Goal: Answer question/provide support: Share knowledge or assist other users

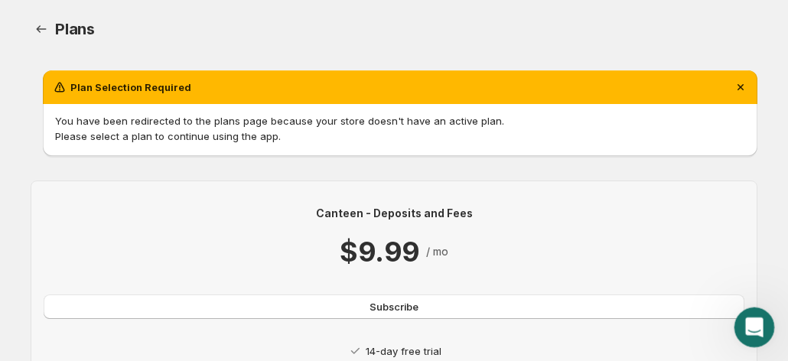
drag, startPoint x: 765, startPoint y: 318, endPoint x: 757, endPoint y: 320, distance: 8.0
click at [768, 317] on div "Open Intercom Messenger" at bounding box center [751, 325] width 50 height 50
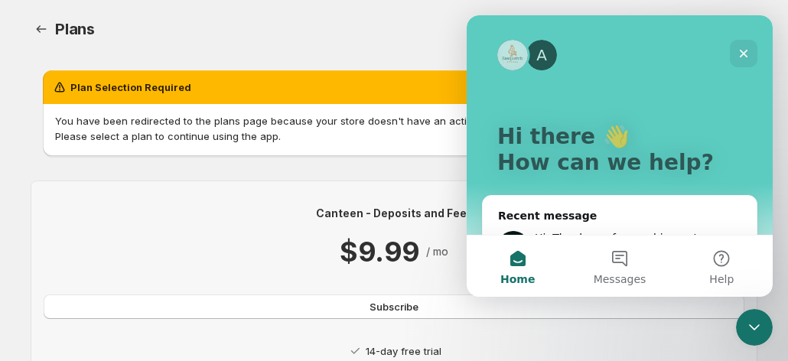
scroll to position [285, 0]
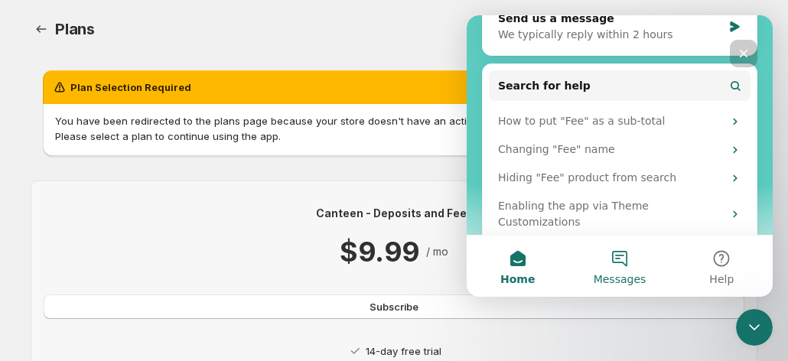
click at [612, 268] on button "Messages" at bounding box center [619, 266] width 102 height 61
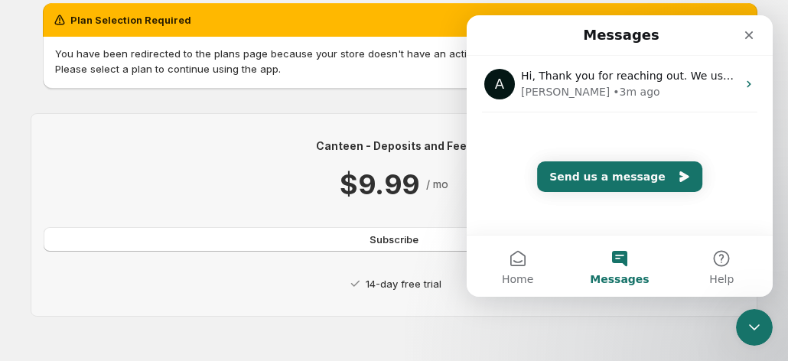
scroll to position [72, 0]
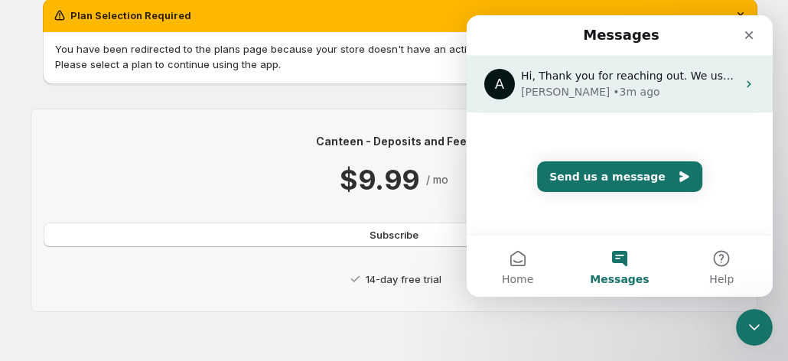
click at [650, 88] on div "Anupam • 3m ago" at bounding box center [629, 92] width 216 height 16
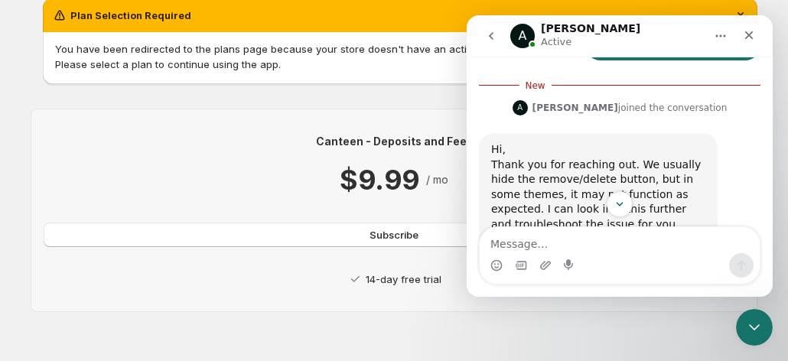
scroll to position [806, 0]
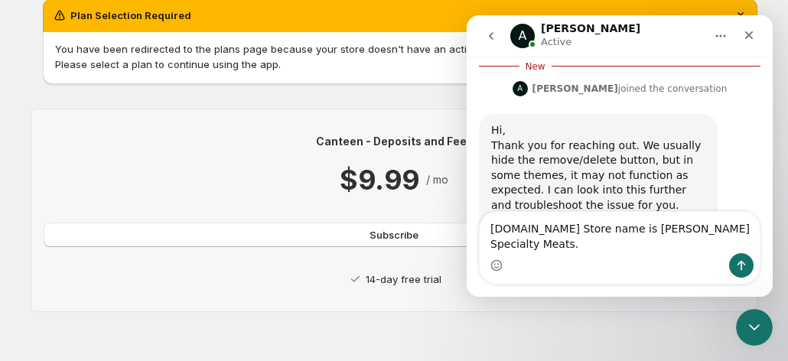
type textarea "ih0m1s-eg.myshopify.com Store name is Hebert's Specialty Meats."
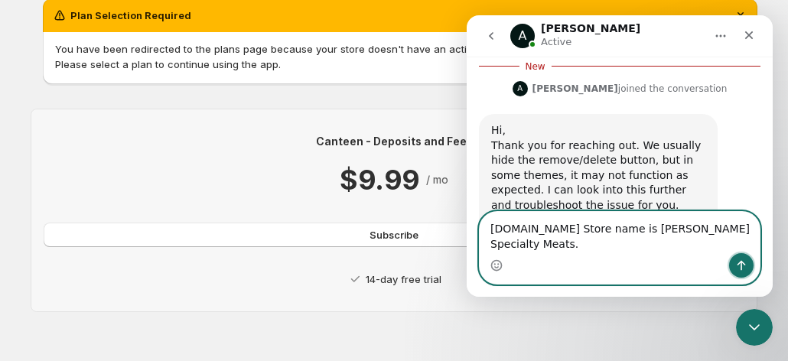
click at [739, 265] on icon "Send a message…" at bounding box center [741, 265] width 12 height 12
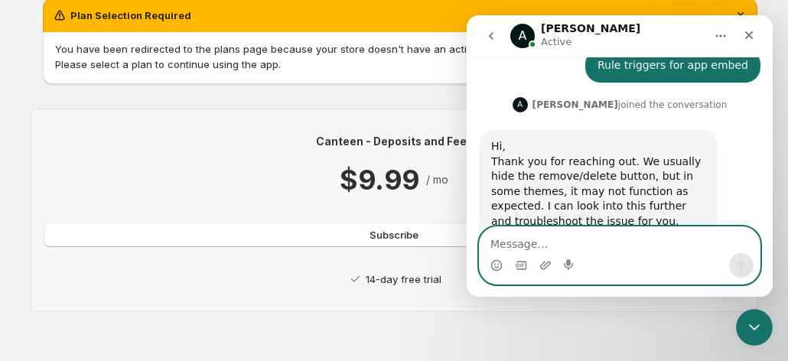
scroll to position [841, 0]
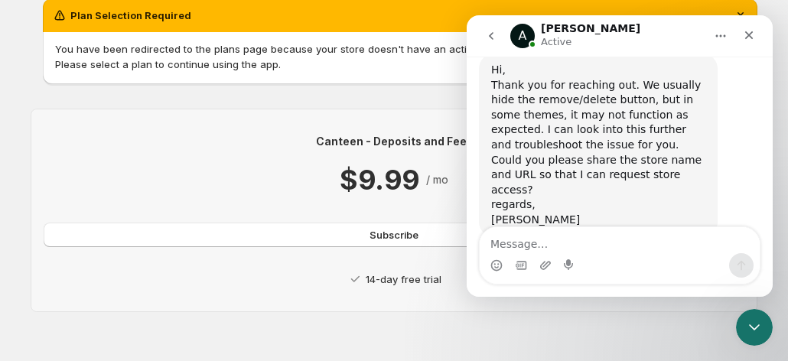
click at [48, 93] on div "Canteen - Deposits and Fees $9.99 / mo Subscribe 14-day free trial" at bounding box center [394, 210] width 726 height 252
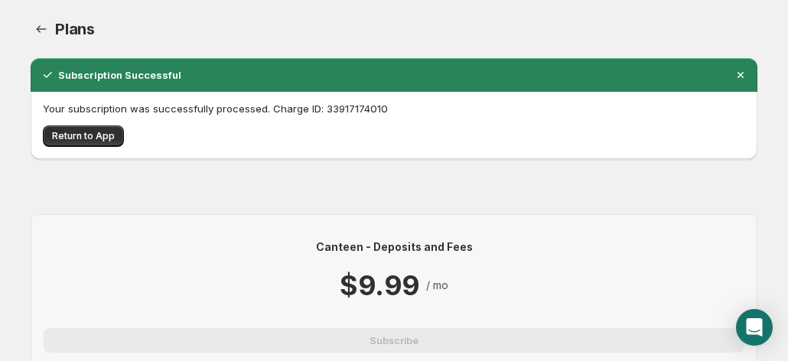
click at [80, 121] on span "Your subscription was successfully processed. Charge ID: 33917174010 Return to …" at bounding box center [394, 124] width 702 height 46
click at [100, 135] on span "Return to App" at bounding box center [83, 136] width 63 height 12
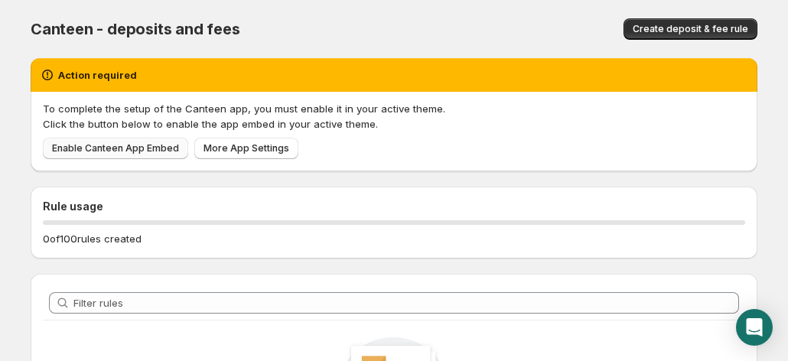
click at [128, 151] on span "Enable Canteen App Embed" at bounding box center [115, 148] width 127 height 12
click at [106, 147] on span "Enable Canteen App Embed" at bounding box center [115, 148] width 127 height 12
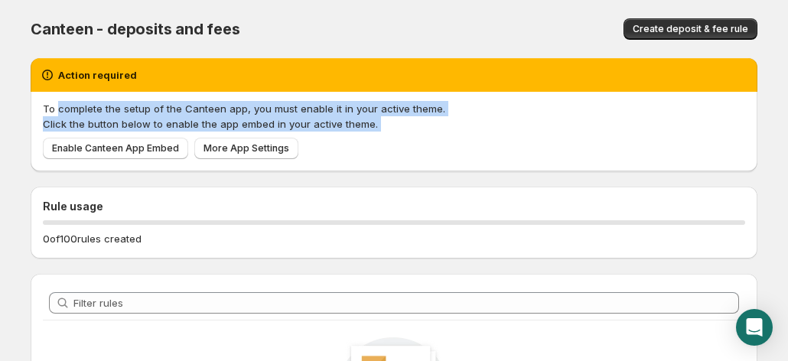
drag, startPoint x: 58, startPoint y: 111, endPoint x: 430, endPoint y: 141, distance: 373.6
click at [437, 143] on div "To complete the setup of the Canteen app, you must enable it in your active the…" at bounding box center [394, 130] width 702 height 58
click at [374, 133] on div "Enable Canteen App Embed More App Settings" at bounding box center [391, 146] width 708 height 28
drag, startPoint x: 42, startPoint y: 107, endPoint x: 392, endPoint y: 138, distance: 351.6
click at [392, 138] on div "To complete the setup of the Canteen app, you must enable it in your active the…" at bounding box center [394, 132] width 726 height 80
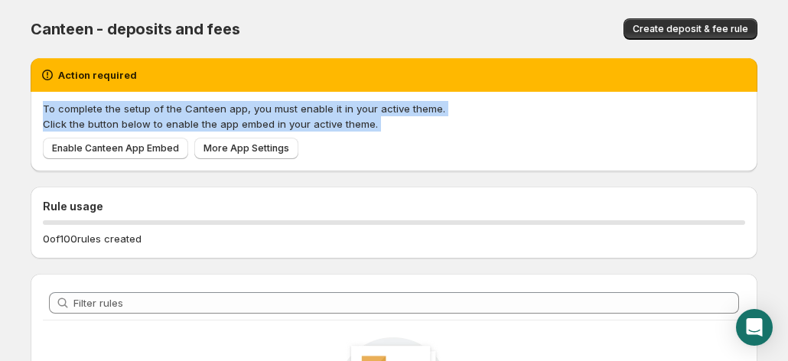
click at [407, 153] on div "Enable Canteen App Embed More App Settings" at bounding box center [391, 146] width 708 height 28
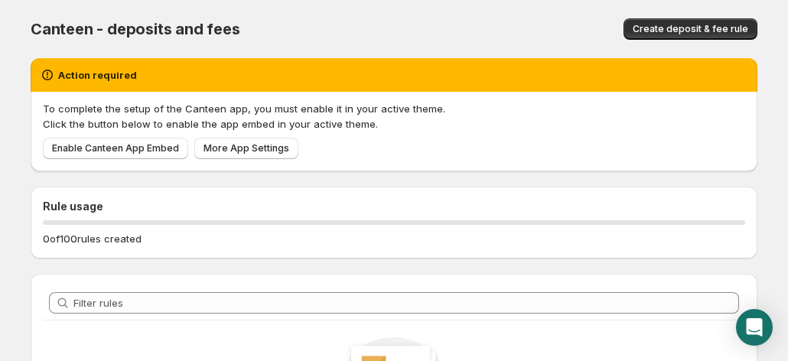
click at [132, 178] on div "Rule usage 0 of 100 rules created" at bounding box center [387, 216] width 739 height 84
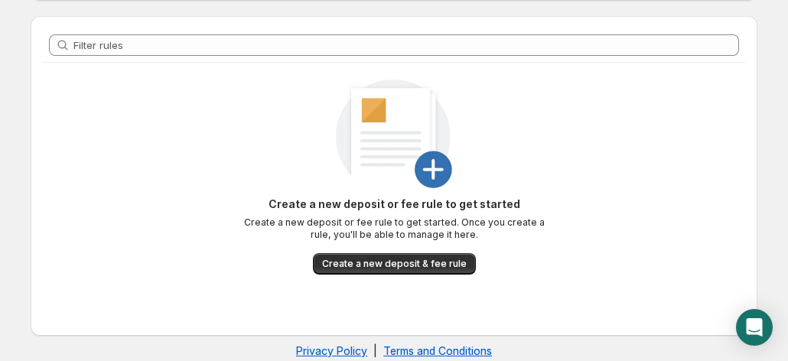
scroll to position [281, 0]
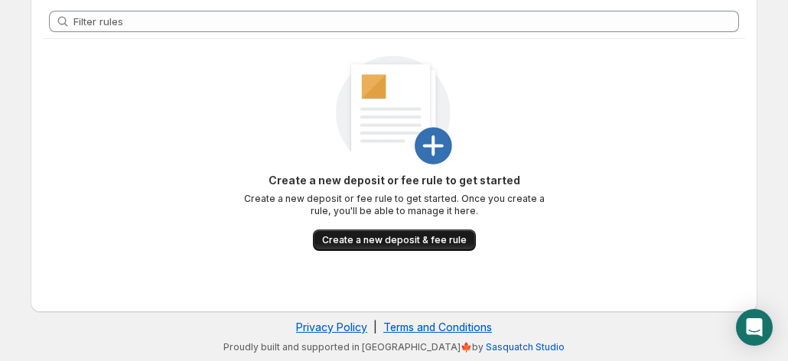
click at [360, 242] on span "Create a new deposit & fee rule" at bounding box center [394, 240] width 145 height 12
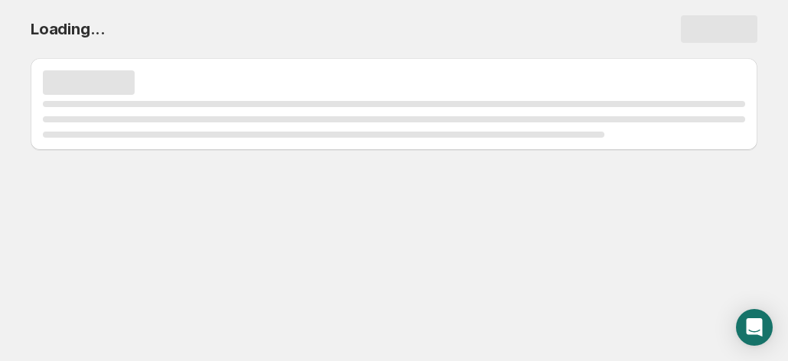
scroll to position [0, 0]
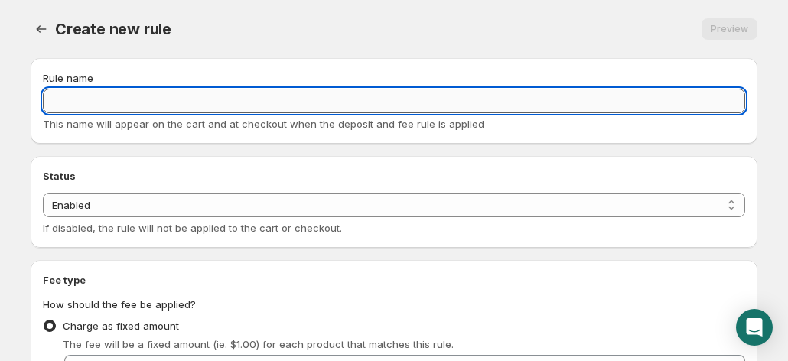
click at [156, 93] on input "Rule name" at bounding box center [394, 101] width 702 height 24
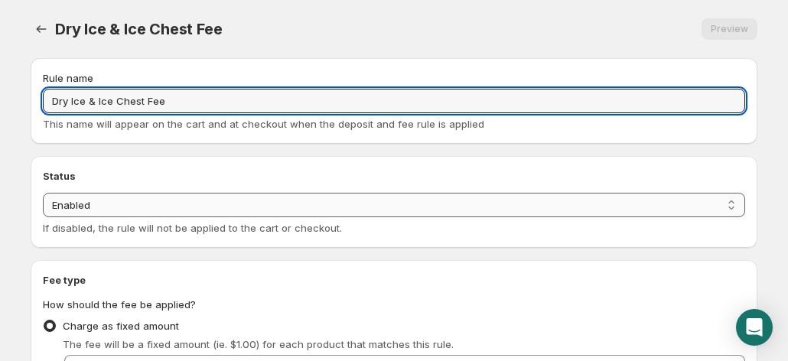
type input "Dry Ice & Ice Chest Fee"
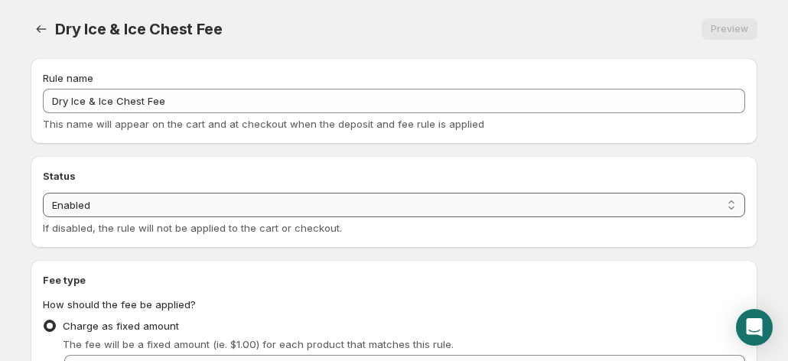
click at [120, 205] on select "Enabled Disabled" at bounding box center [394, 205] width 702 height 24
click at [43, 193] on select "Enabled Disabled" at bounding box center [394, 205] width 702 height 24
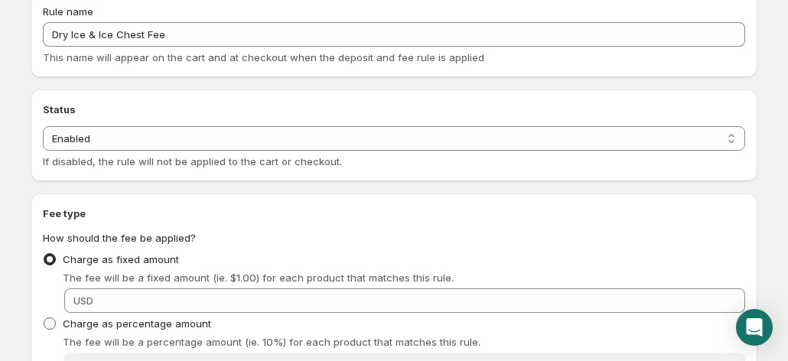
scroll to position [153, 0]
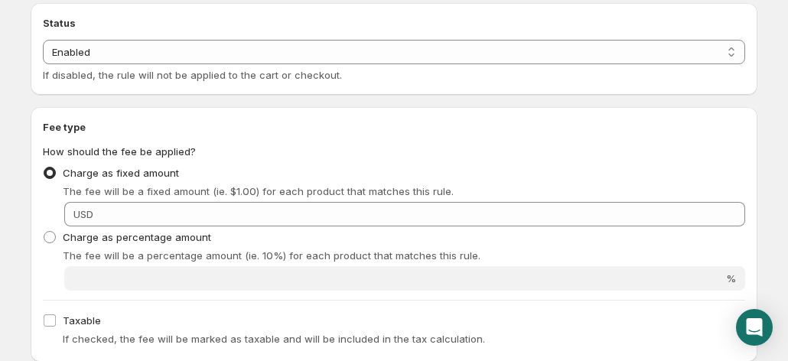
click at [86, 204] on div "USD" at bounding box center [404, 214] width 681 height 24
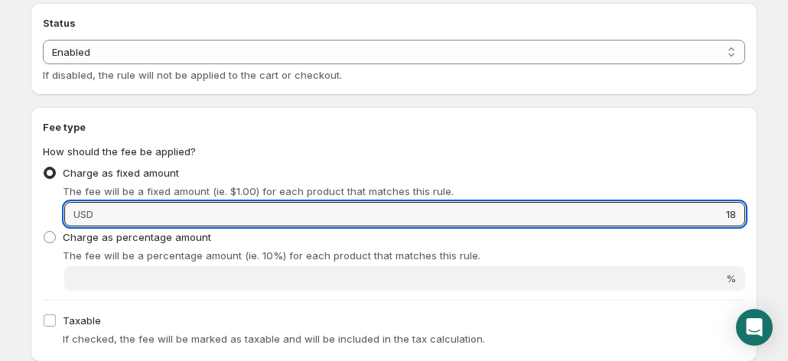
click at [95, 215] on div "USD 18" at bounding box center [404, 214] width 681 height 24
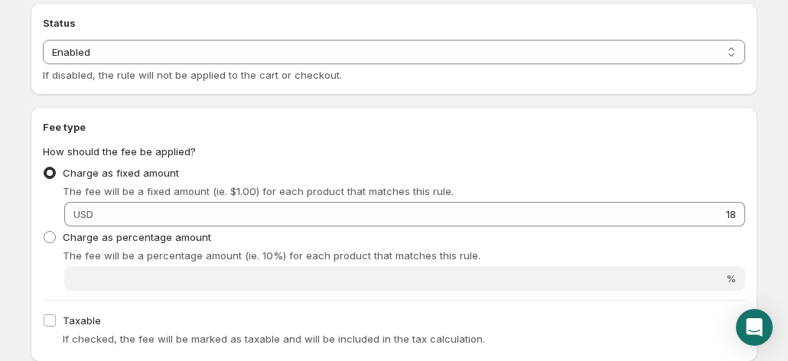
click at [95, 215] on div "USD 18" at bounding box center [404, 214] width 681 height 24
click at [93, 213] on span "USD" at bounding box center [83, 214] width 20 height 12
click at [147, 310] on div "Taxable If checked, the fee will be marked as taxable and will be included in t…" at bounding box center [394, 330] width 702 height 40
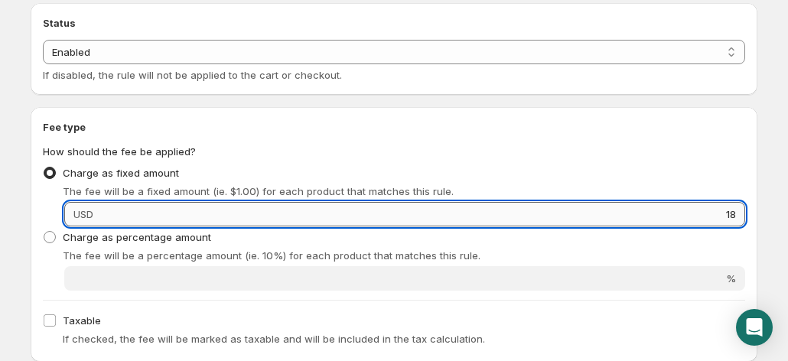
drag, startPoint x: 729, startPoint y: 213, endPoint x: 736, endPoint y: 215, distance: 8.0
click at [729, 213] on input "18" at bounding box center [421, 214] width 647 height 24
click at [736, 215] on input "18" at bounding box center [421, 214] width 647 height 24
type input "18.00"
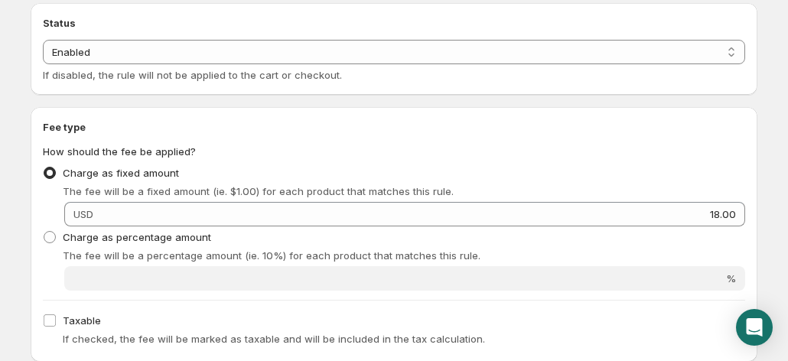
click at [515, 164] on div "Charge as fixed amount The fee will be a fixed amount (ie. $1.00) for each prod…" at bounding box center [394, 180] width 702 height 37
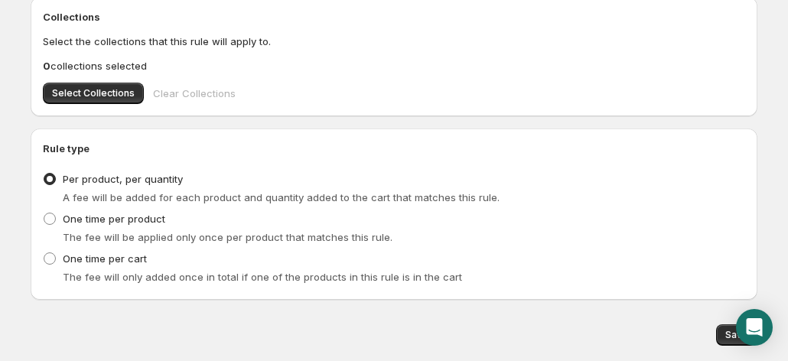
scroll to position [688, 0]
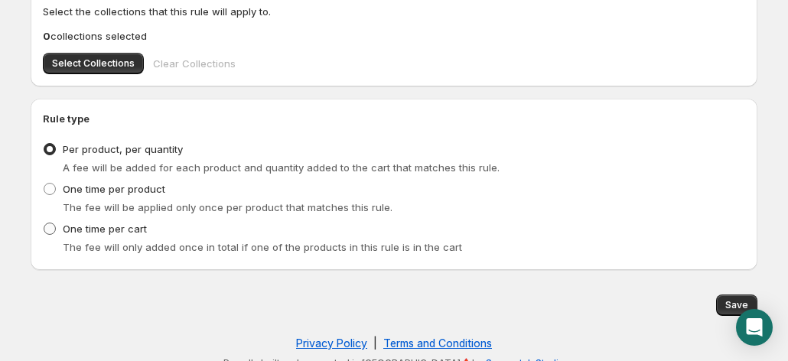
click at [51, 232] on span at bounding box center [50, 229] width 12 height 12
click at [44, 223] on input "One time per cart" at bounding box center [44, 223] width 1 height 1
radio input "true"
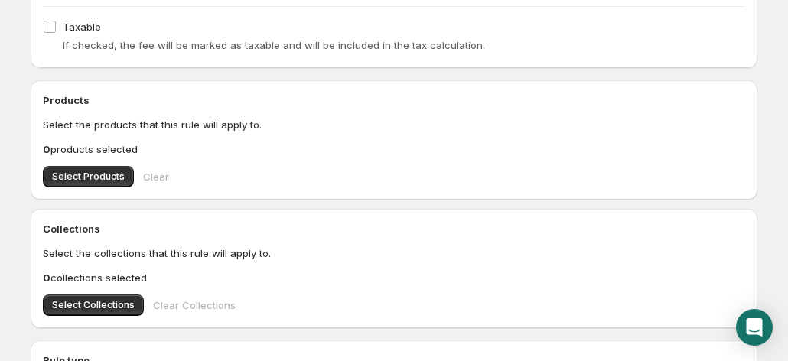
scroll to position [382, 0]
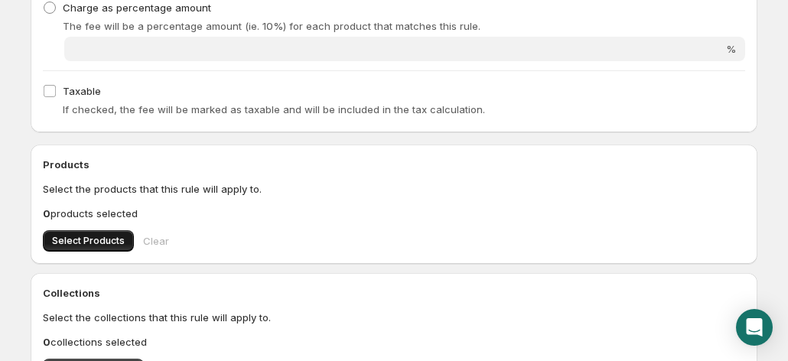
click at [74, 236] on span "Select Products" at bounding box center [88, 241] width 73 height 12
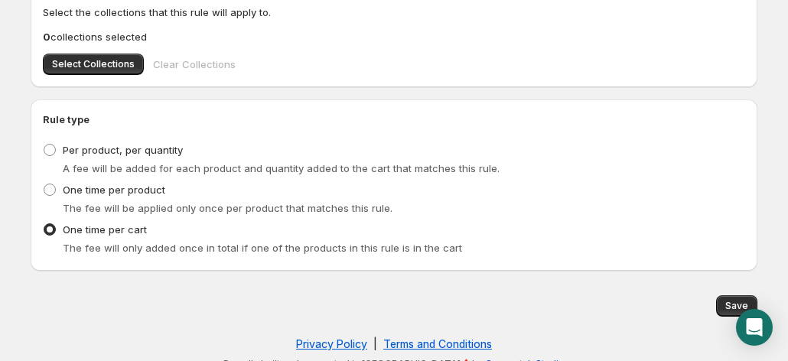
scroll to position [704, 0]
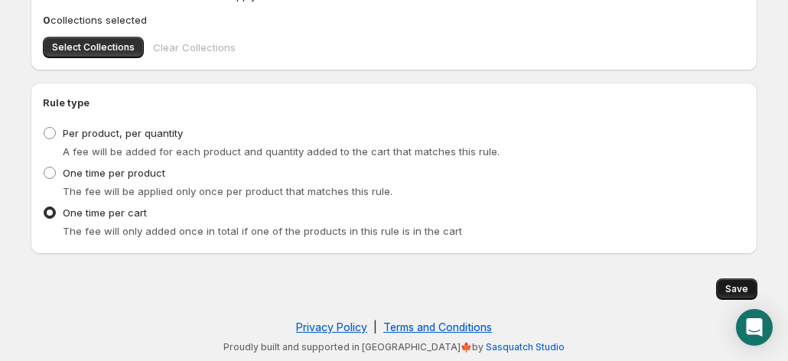
click at [729, 284] on span "Save" at bounding box center [736, 289] width 23 height 12
type input "18"
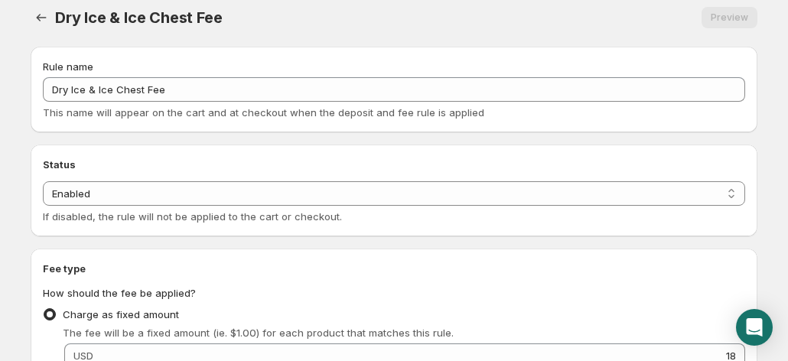
scroll to position [0, 0]
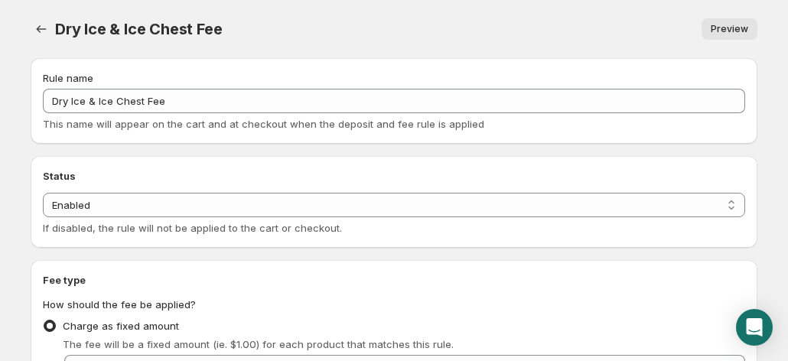
click at [724, 31] on span "Preview" at bounding box center [728, 29] width 37 height 12
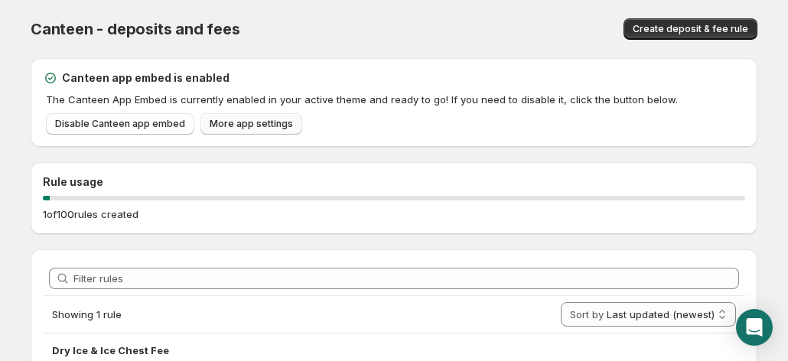
click at [253, 124] on span "More app settings" at bounding box center [251, 124] width 83 height 12
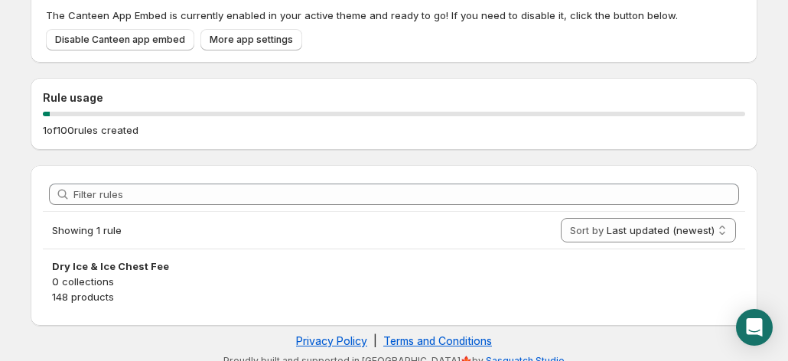
scroll to position [98, 0]
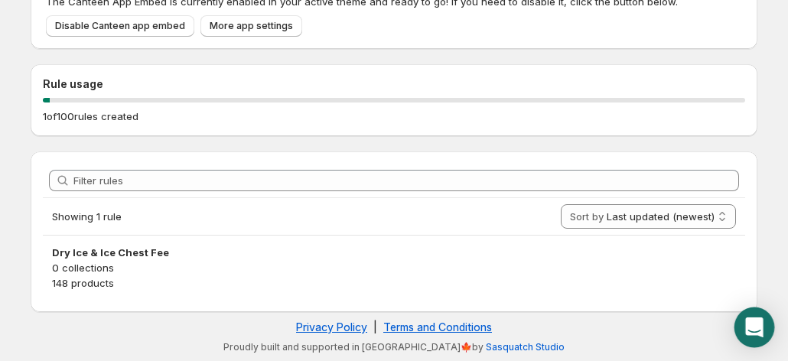
click at [753, 323] on icon "Open Intercom Messenger" at bounding box center [754, 327] width 18 height 20
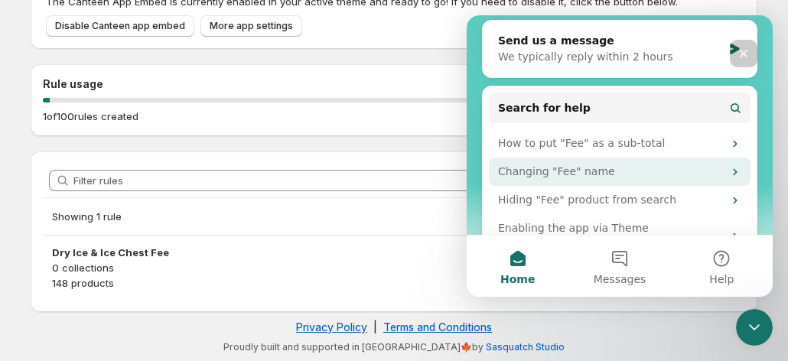
scroll to position [197, 0]
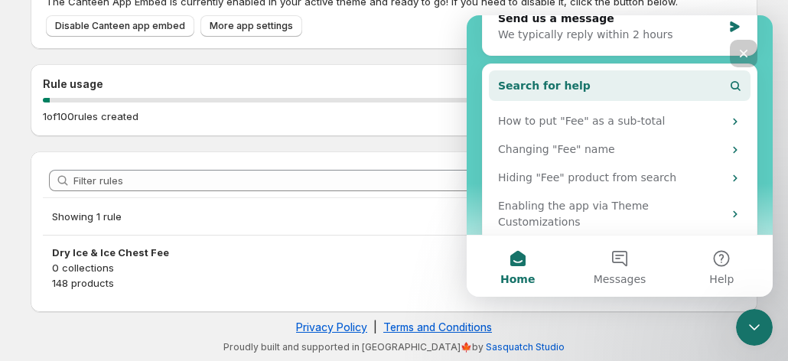
click at [591, 86] on button "Search for help" at bounding box center [620, 85] width 262 height 31
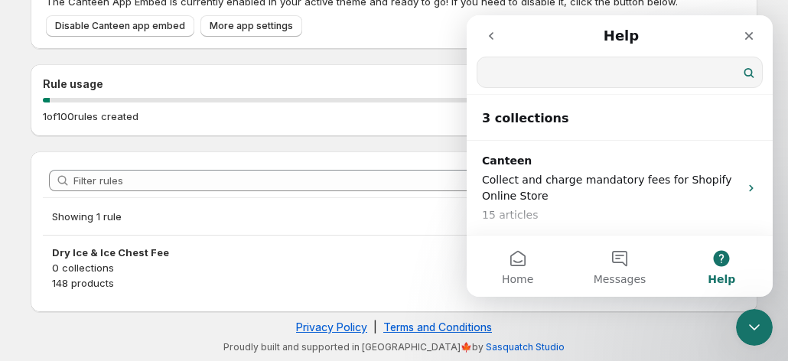
click at [588, 83] on input "Search for help" at bounding box center [619, 72] width 284 height 30
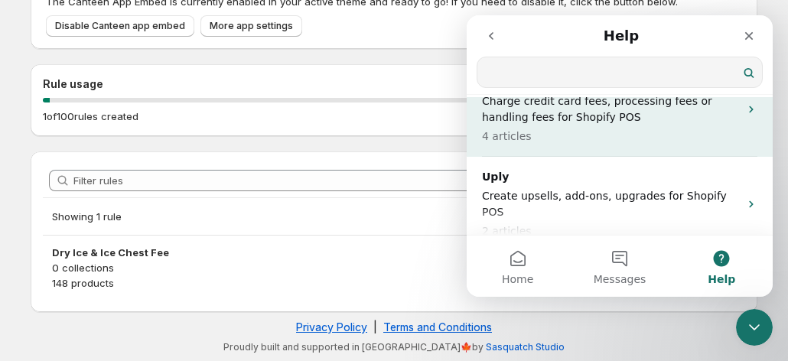
scroll to position [0, 0]
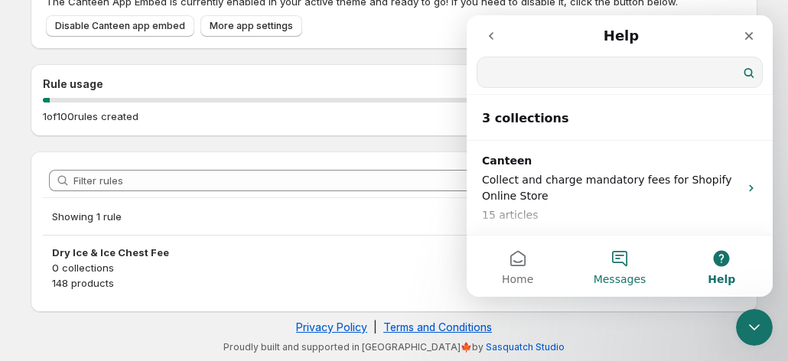
click at [623, 271] on button "Messages" at bounding box center [619, 266] width 102 height 61
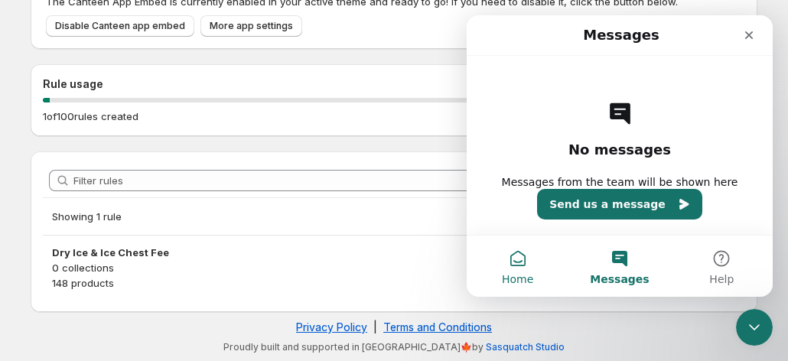
click at [515, 268] on button "Home" at bounding box center [517, 266] width 102 height 61
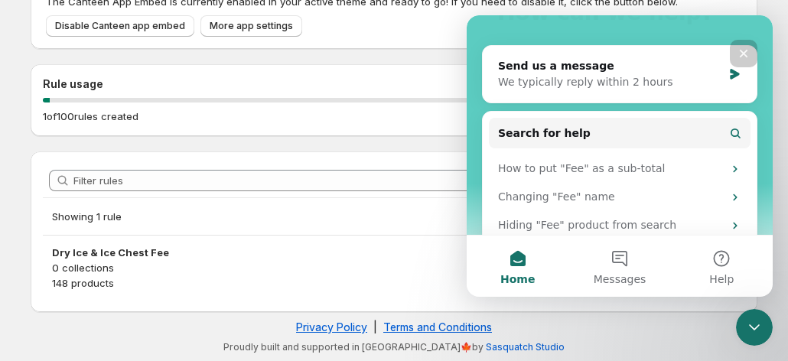
scroll to position [197, 0]
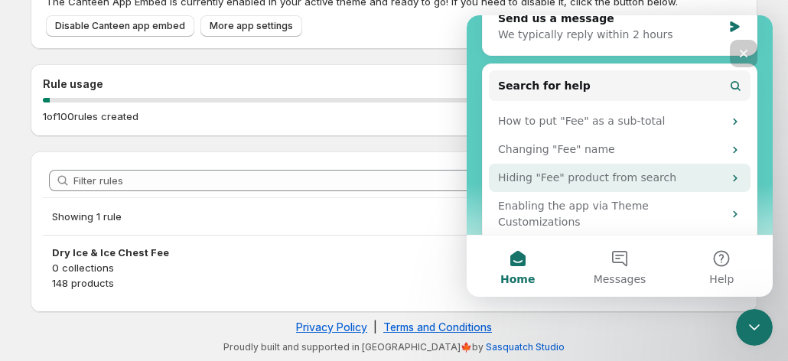
click at [625, 183] on div "Hiding "Fee" product from search" at bounding box center [610, 178] width 225 height 16
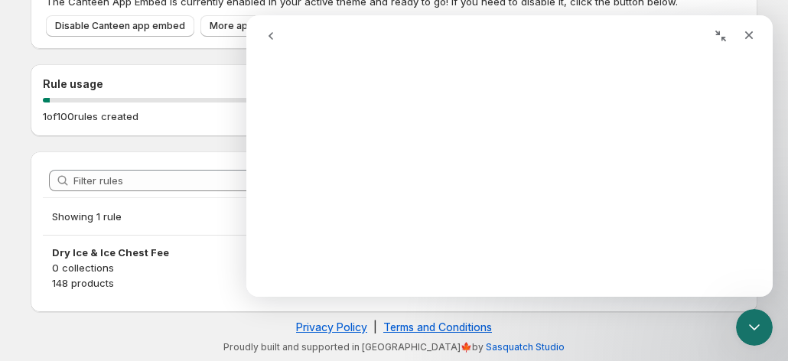
scroll to position [0, 0]
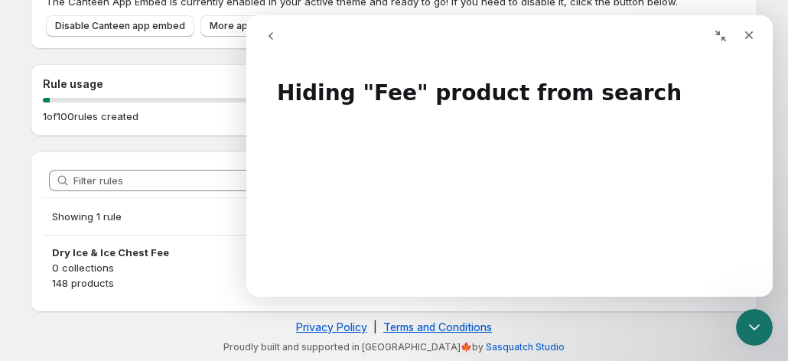
click at [274, 29] on button "go back" at bounding box center [270, 35] width 29 height 29
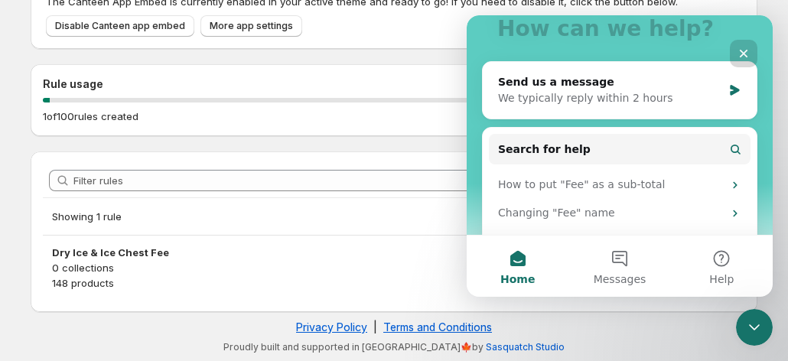
scroll to position [121, 0]
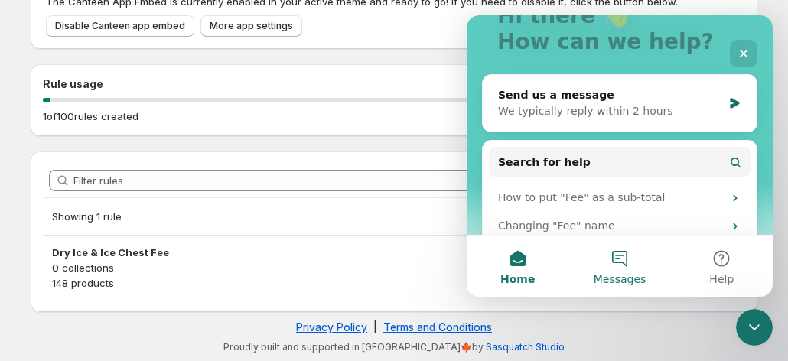
click at [620, 263] on button "Messages" at bounding box center [619, 266] width 102 height 61
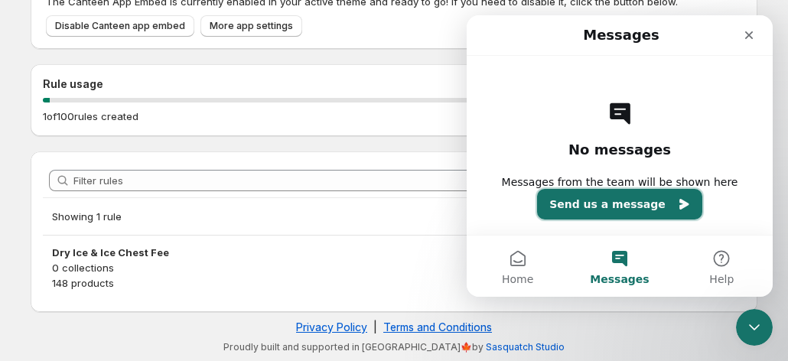
click at [619, 203] on button "Send us a message" at bounding box center [619, 204] width 165 height 31
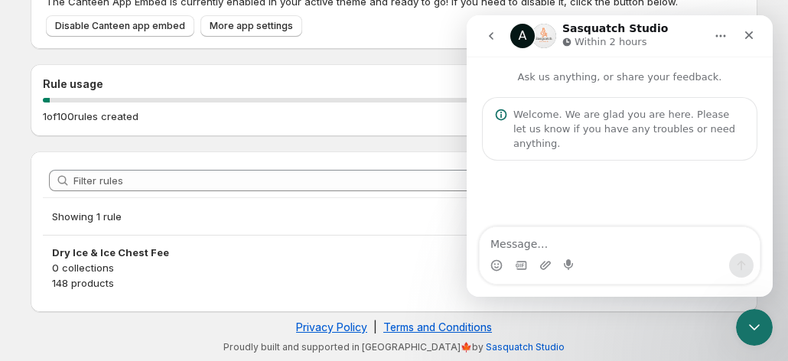
click at [554, 243] on textarea "Message…" at bounding box center [619, 240] width 280 height 26
type textarea "H"
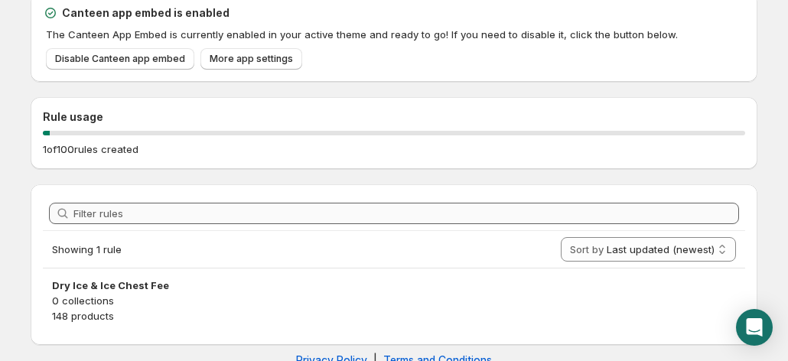
scroll to position [98, 0]
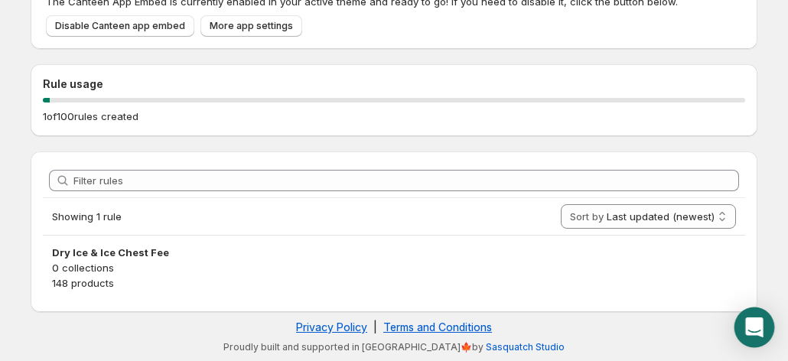
click at [745, 323] on div "Open Intercom Messenger" at bounding box center [754, 327] width 41 height 41
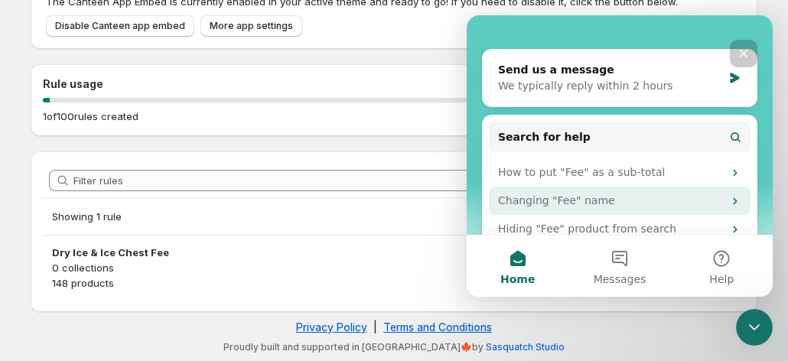
scroll to position [197, 0]
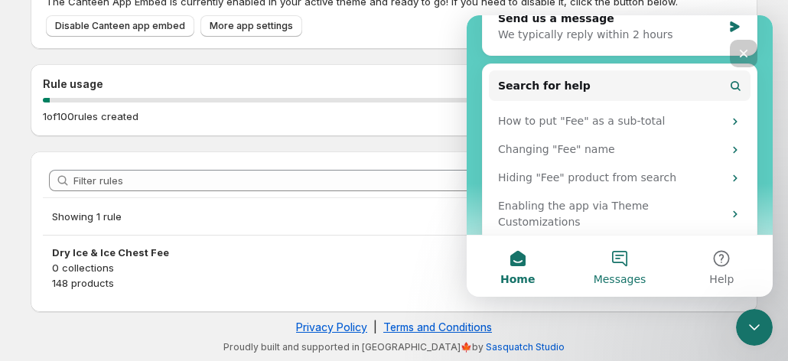
click at [612, 270] on button "Messages" at bounding box center [619, 266] width 102 height 61
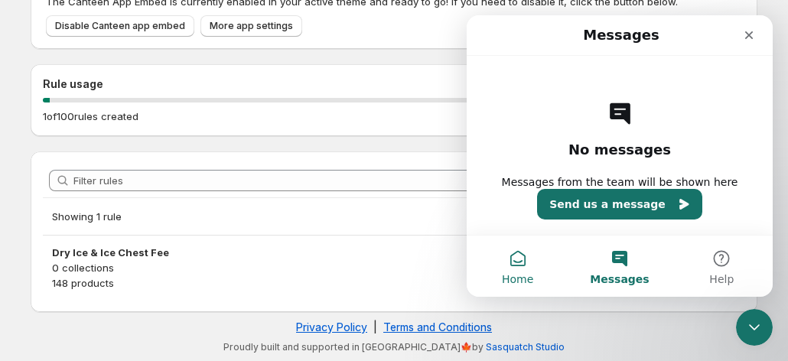
click at [527, 262] on button "Home" at bounding box center [517, 266] width 102 height 61
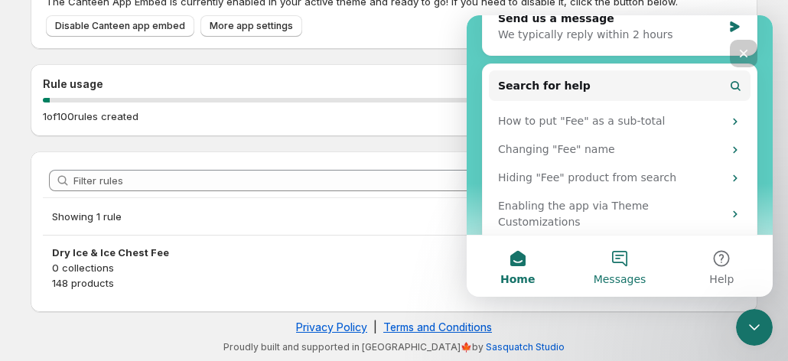
click at [618, 271] on button "Messages" at bounding box center [619, 266] width 102 height 61
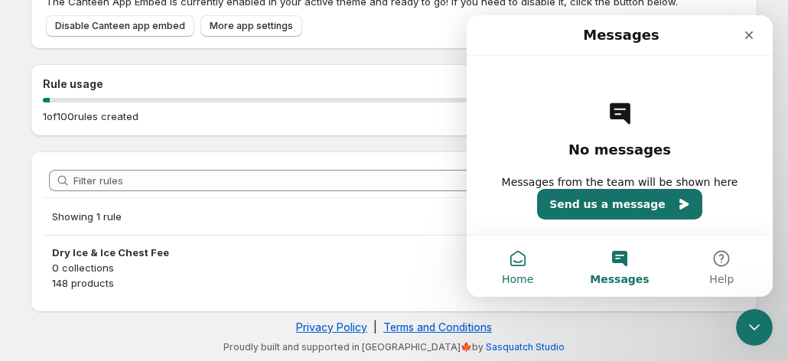
click at [518, 262] on button "Home" at bounding box center [517, 266] width 102 height 61
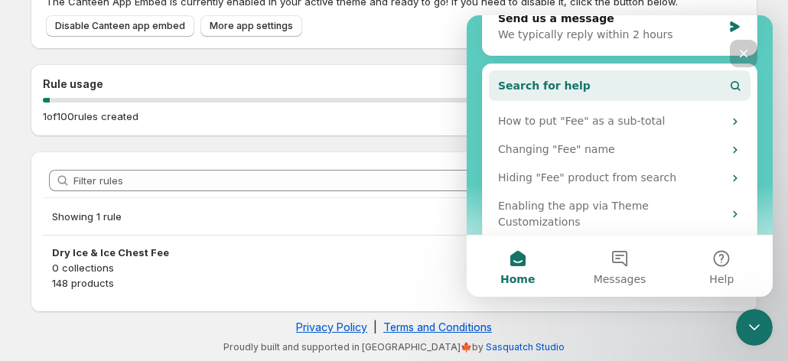
click at [643, 84] on button "Search for help" at bounding box center [620, 85] width 262 height 31
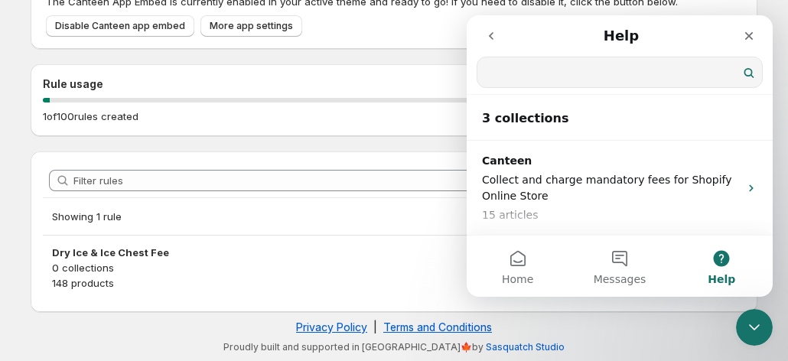
click at [576, 70] on input "Search for help" at bounding box center [619, 72] width 284 height 30
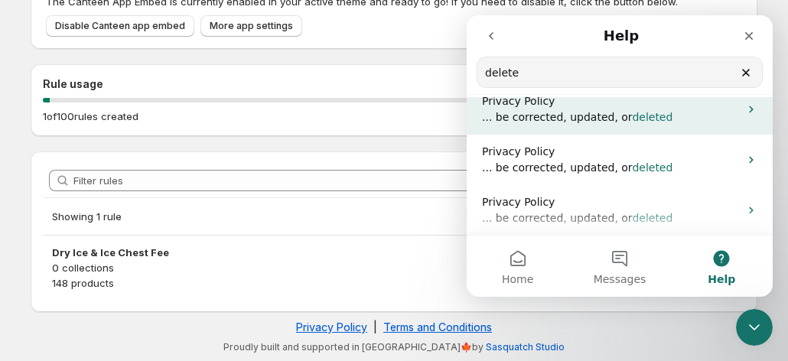
scroll to position [0, 0]
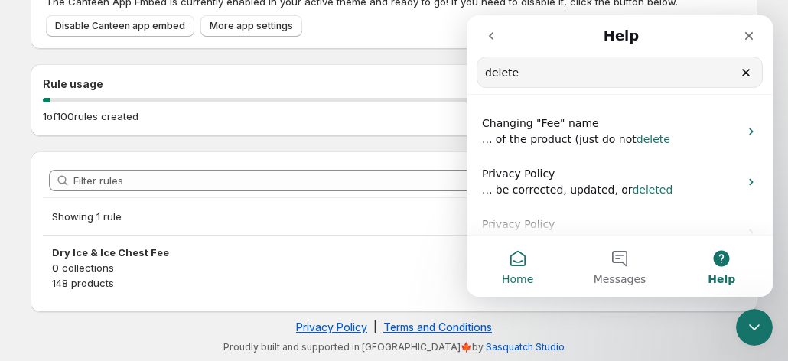
type input "delete"
click at [504, 263] on button "Home" at bounding box center [517, 266] width 102 height 61
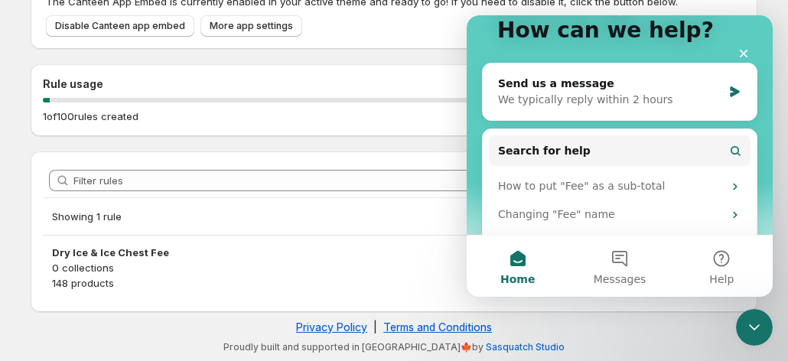
scroll to position [197, 0]
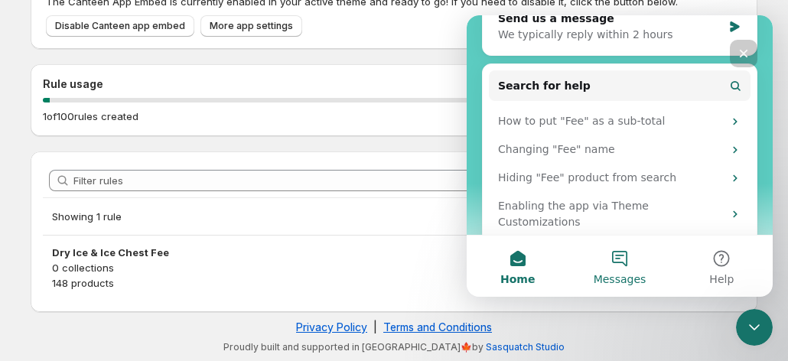
click at [627, 262] on button "Messages" at bounding box center [619, 266] width 102 height 61
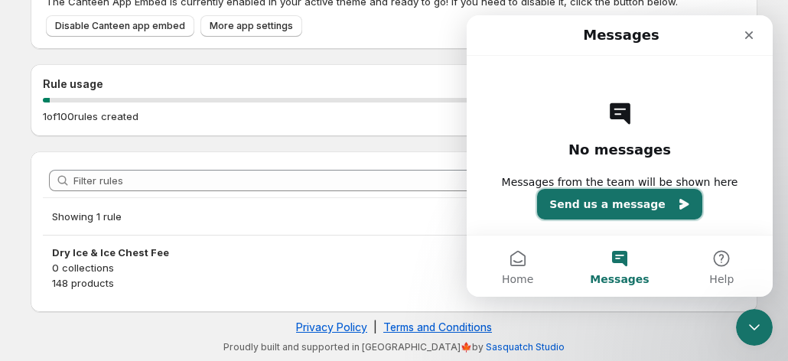
drag, startPoint x: 642, startPoint y: 197, endPoint x: 627, endPoint y: 227, distance: 33.5
click at [631, 219] on div "No messages Messages from the team will be shown here Send us a message" at bounding box center [619, 145] width 252 height 179
click at [581, 201] on button "Send us a message" at bounding box center [619, 204] width 165 height 31
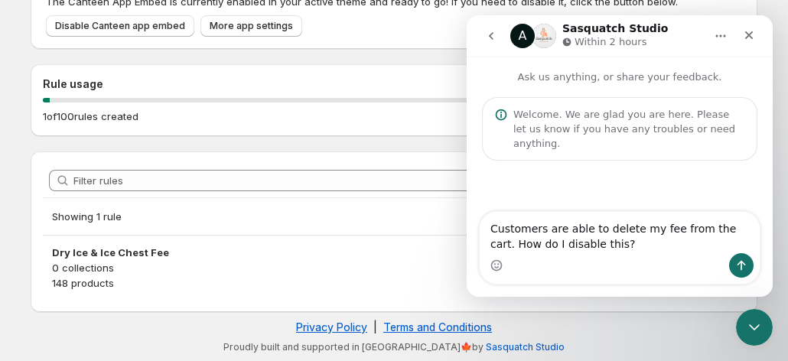
type textarea "Customers are able to delete my fee from the cart. How do I disable this?"
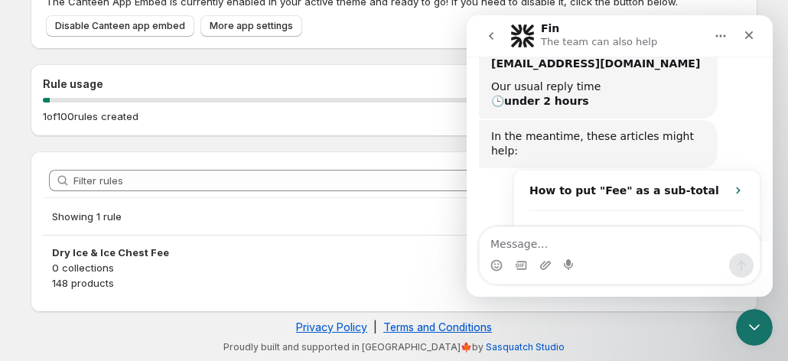
scroll to position [237, 0]
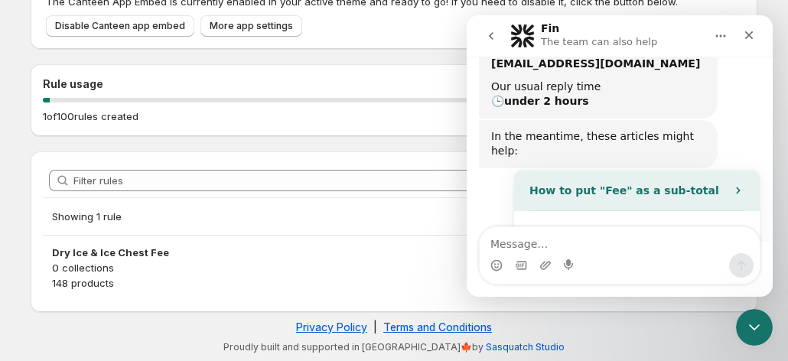
click at [624, 184] on strong "How to put "Fee" as a sub-total" at bounding box center [624, 190] width 190 height 12
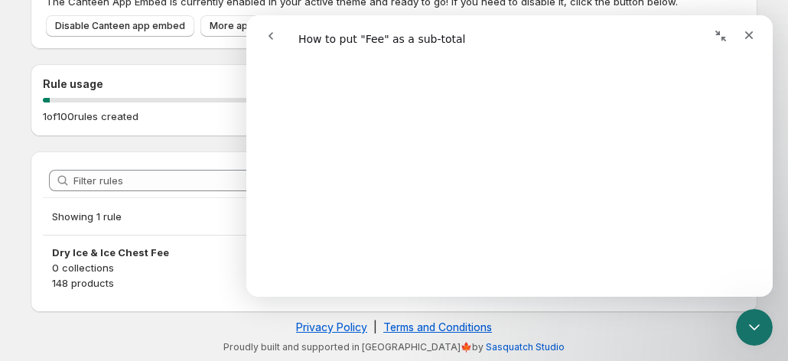
scroll to position [0, 0]
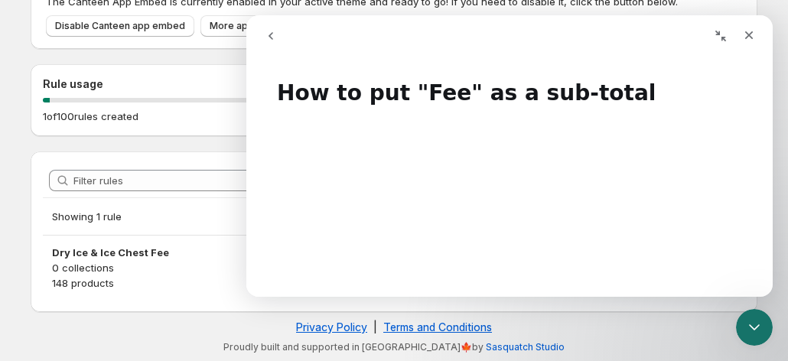
click at [274, 30] on icon "go back" at bounding box center [271, 36] width 12 height 12
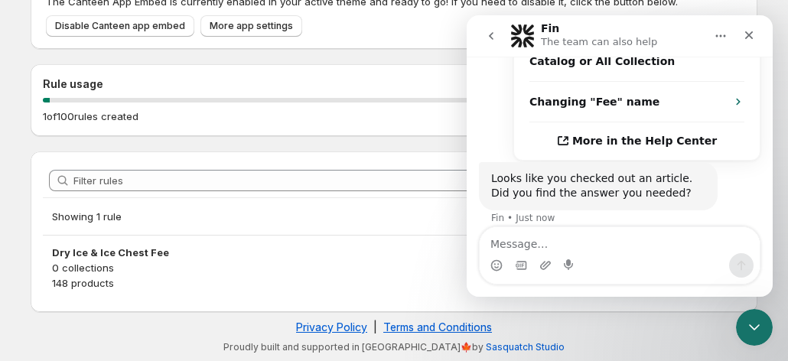
scroll to position [433, 0]
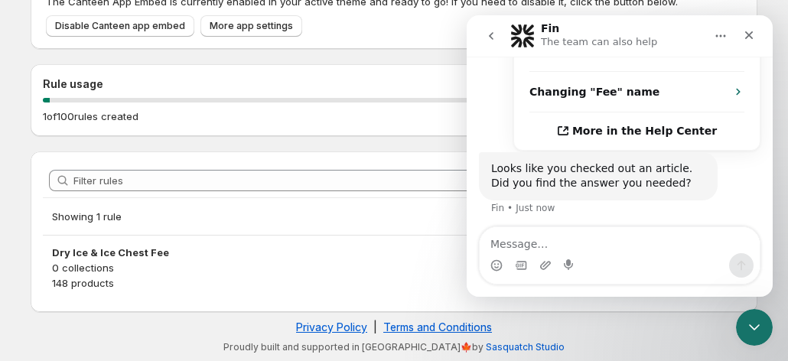
click at [739, 244] on button "No" at bounding box center [733, 259] width 37 height 31
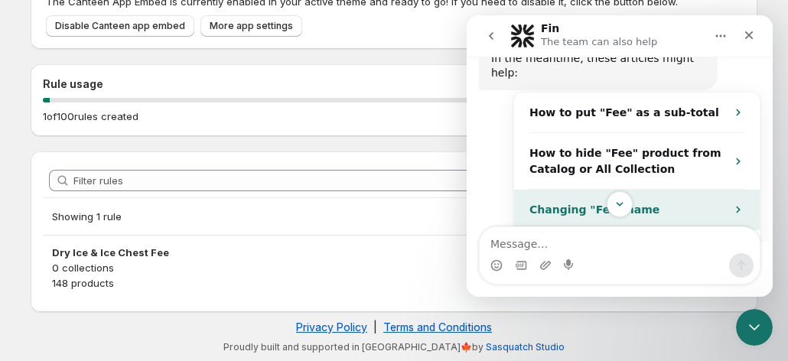
scroll to position [239, 0]
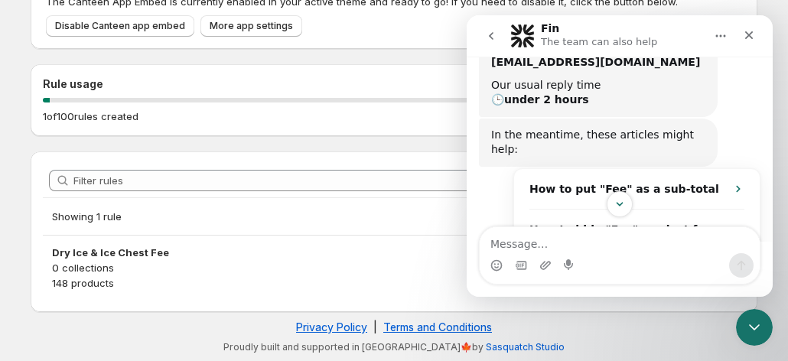
click at [481, 170] on div "How to put "Fee" as a sub-total How to hide "Fee" product from Catalog or All C…" at bounding box center [619, 256] width 281 height 177
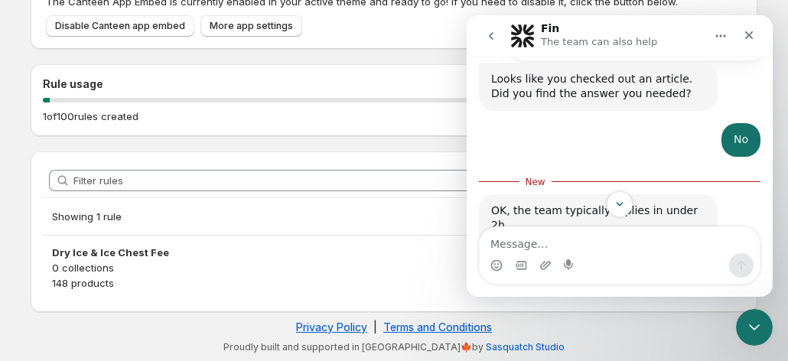
scroll to position [544, 0]
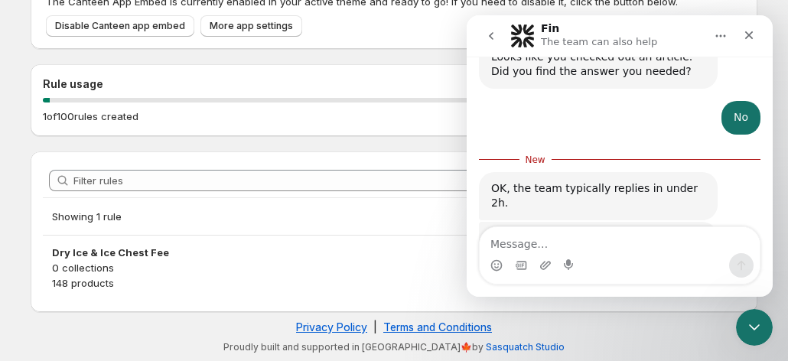
click at [486, 172] on div "OK, the team typically replies in under 2h. Fin • Just now" at bounding box center [598, 196] width 239 height 48
click at [644, 172] on div "OK, the team typically replies in under 2h. Fin • Just now" at bounding box center [598, 196] width 239 height 48
click at [321, 130] on div "Rule usage 1 of 100 rules created" at bounding box center [394, 100] width 726 height 72
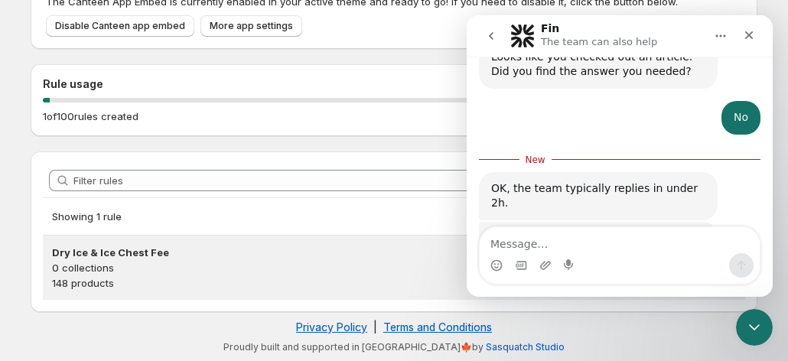
click at [130, 257] on h3 "Dry Ice & Ice Chest Fee" at bounding box center [394, 252] width 684 height 15
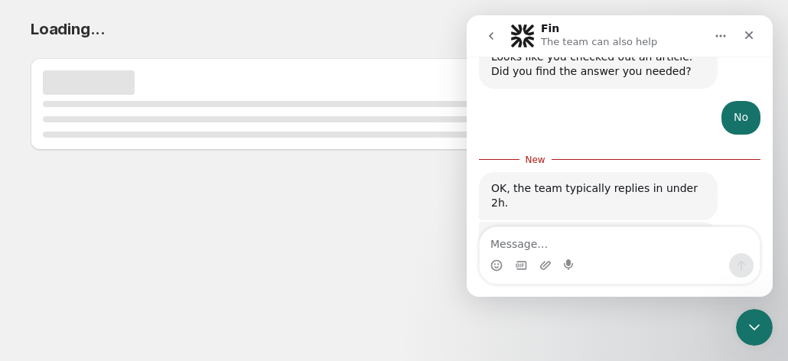
scroll to position [0, 0]
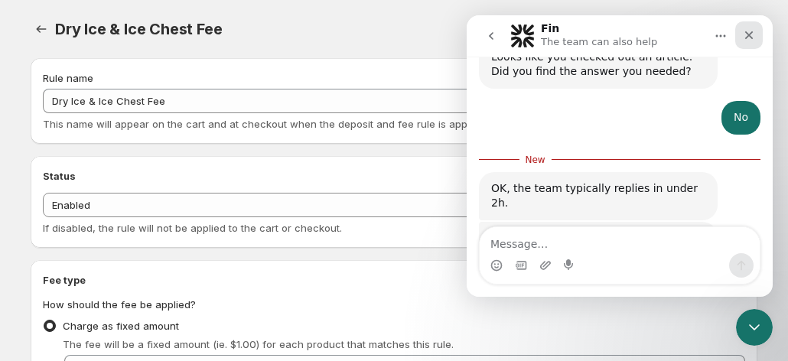
click at [743, 41] on div "Close" at bounding box center [749, 35] width 28 height 28
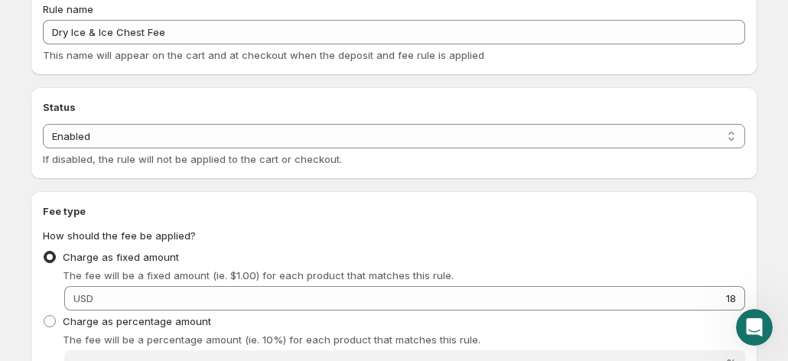
scroll to position [76, 0]
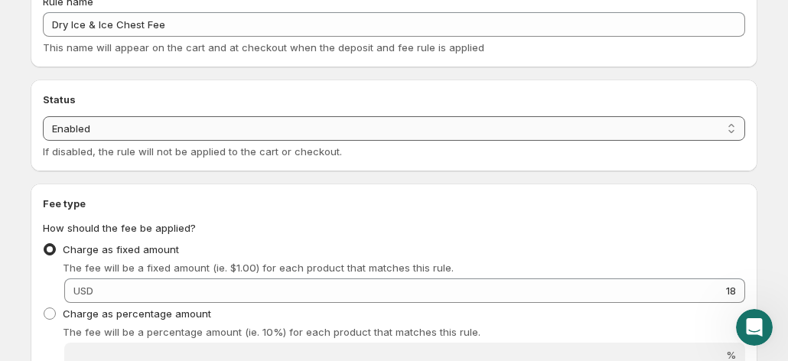
click at [112, 125] on select "Enabled Disabled" at bounding box center [394, 128] width 702 height 24
click at [43, 116] on select "Enabled Disabled" at bounding box center [394, 128] width 702 height 24
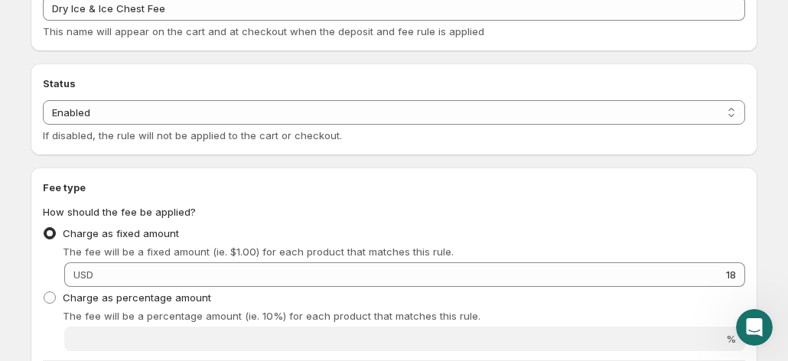
scroll to position [0, 0]
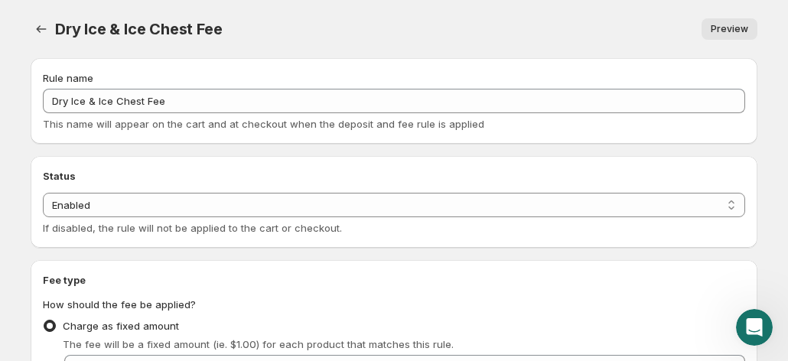
click at [455, 37] on div "Preview" at bounding box center [498, 28] width 517 height 21
click at [34, 31] on icon "Settings" at bounding box center [41, 28] width 15 height 15
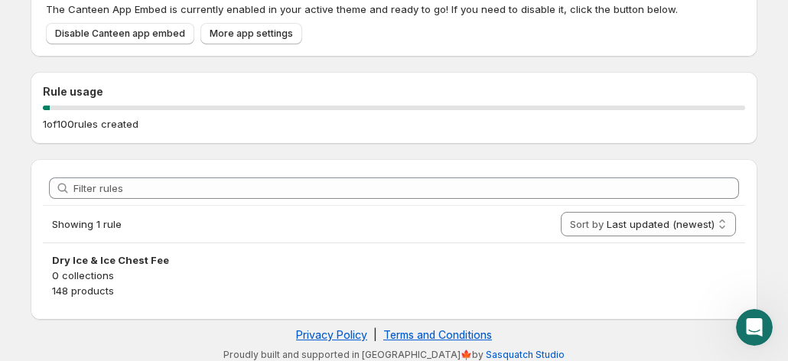
scroll to position [98, 0]
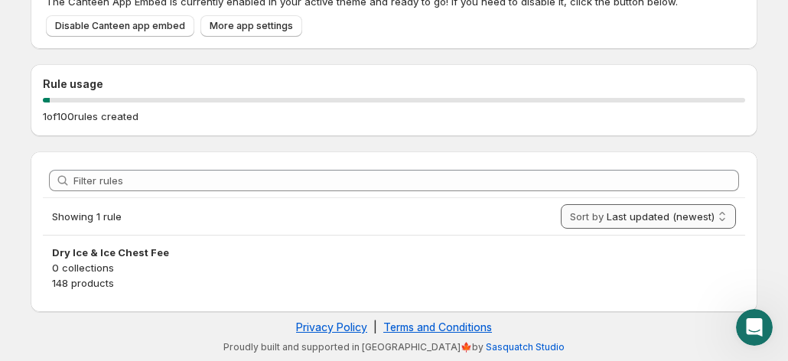
click at [635, 208] on select "Last updated (newest) Last updated (oldest)" at bounding box center [647, 216] width 175 height 24
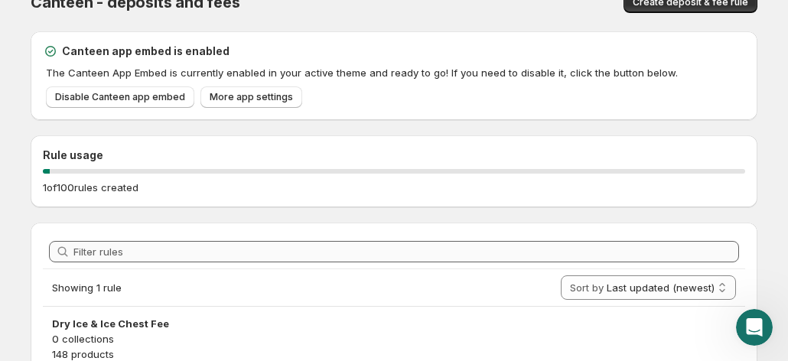
scroll to position [0, 0]
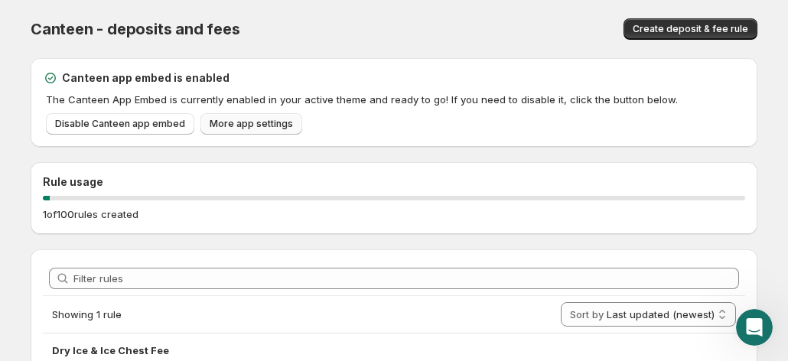
click at [288, 125] on link "More app settings" at bounding box center [251, 123] width 102 height 21
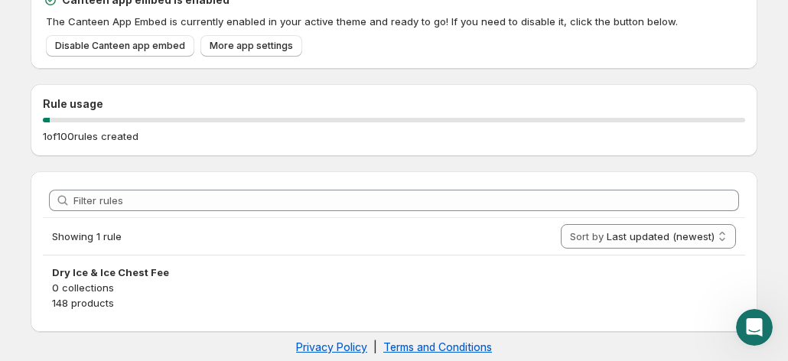
scroll to position [98, 0]
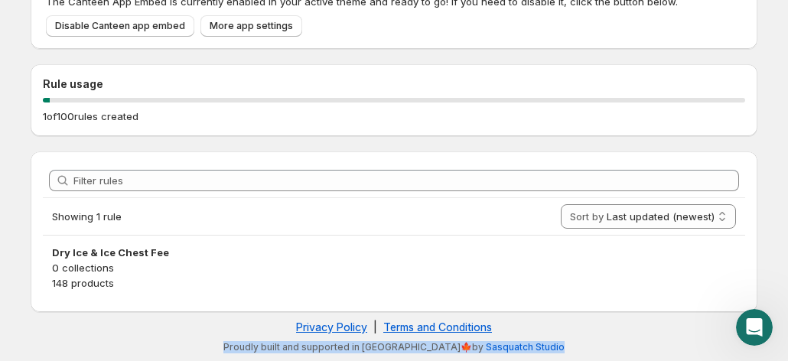
drag, startPoint x: 729, startPoint y: 335, endPoint x: 2, endPoint y: 18, distance: 793.8
click at [729, 335] on footer "Privacy Policy | Terms and Conditions Proudly built and supported in Canada🍁by …" at bounding box center [394, 336] width 726 height 49
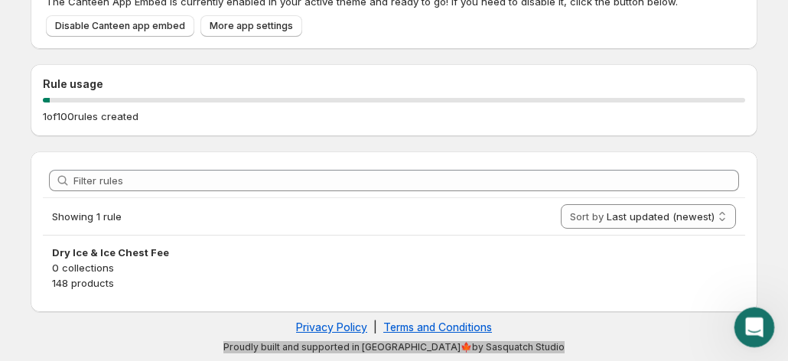
drag, startPoint x: 753, startPoint y: 317, endPoint x: 1458, endPoint y: 606, distance: 761.7
click at [754, 315] on icon "Open Intercom Messenger" at bounding box center [751, 325] width 25 height 25
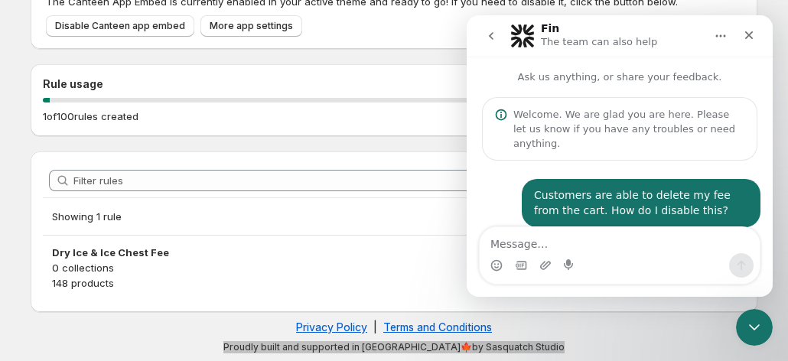
scroll to position [249, 0]
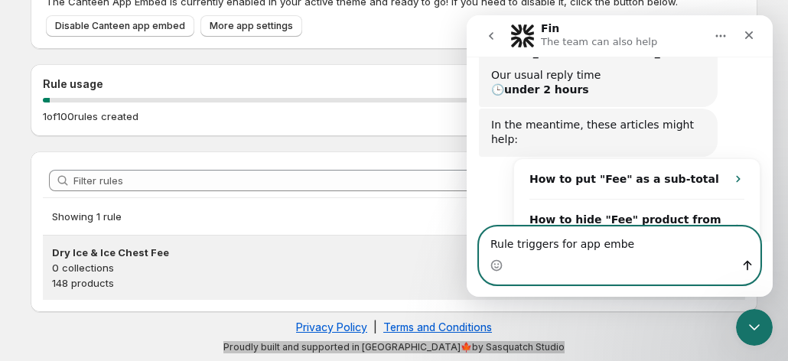
type textarea "Rule triggers for app embed"
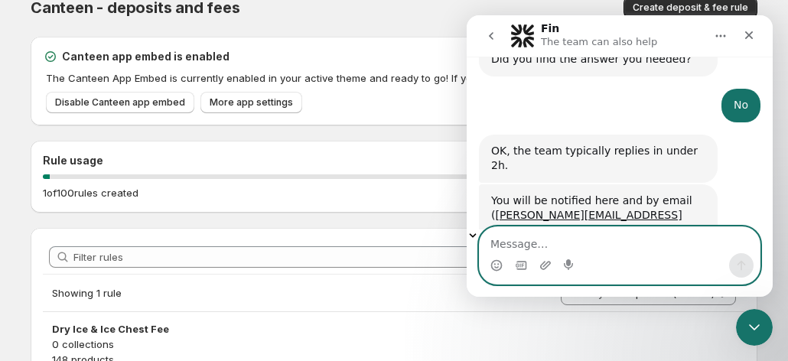
scroll to position [565, 0]
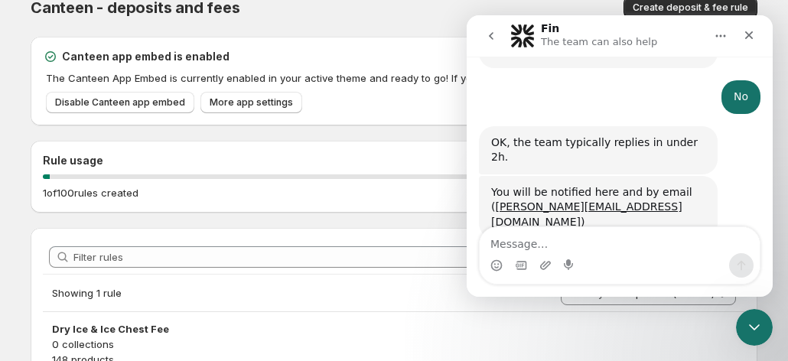
click at [487, 32] on icon "go back" at bounding box center [491, 36] width 12 height 12
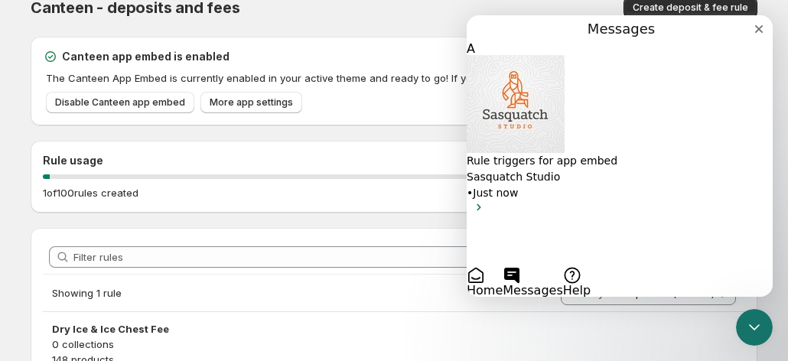
click at [642, 185] on div "• Just now" at bounding box center [619, 193] width 306 height 16
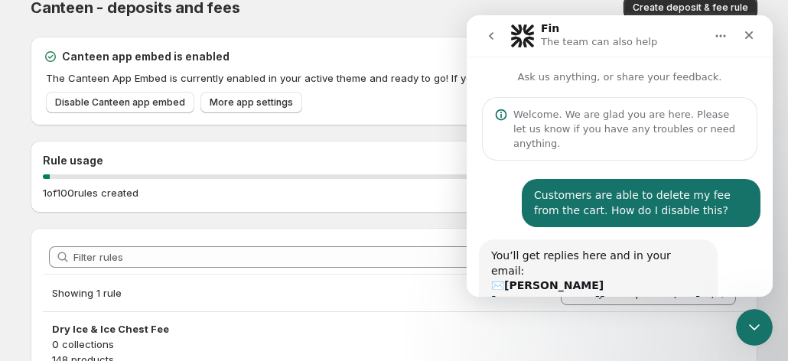
scroll to position [489, 0]
click at [495, 37] on icon "go back" at bounding box center [491, 36] width 12 height 12
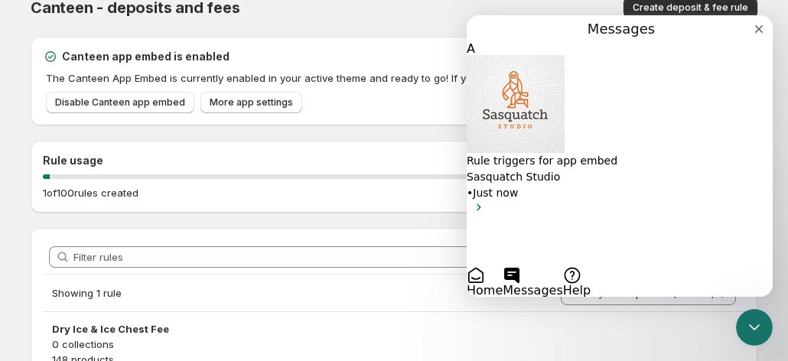
click at [502, 266] on button "Home" at bounding box center [484, 281] width 36 height 31
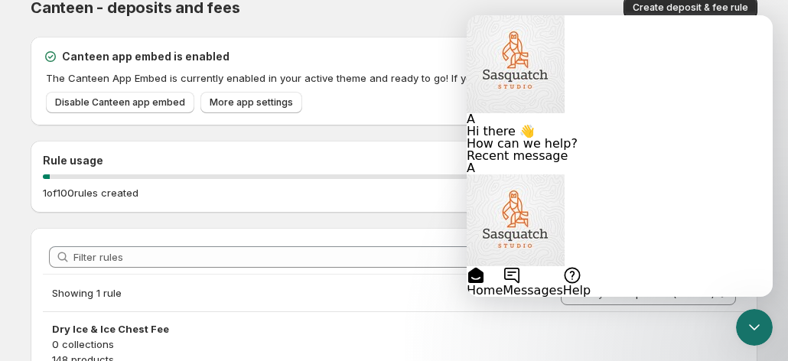
scroll to position [285, 0]
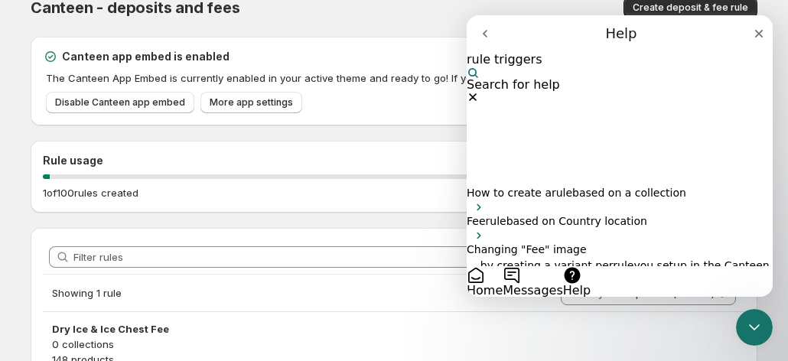
scroll to position [0, 0]
type input "rule triggers"
click at [479, 91] on icon "Clear" at bounding box center [472, 97] width 12 height 12
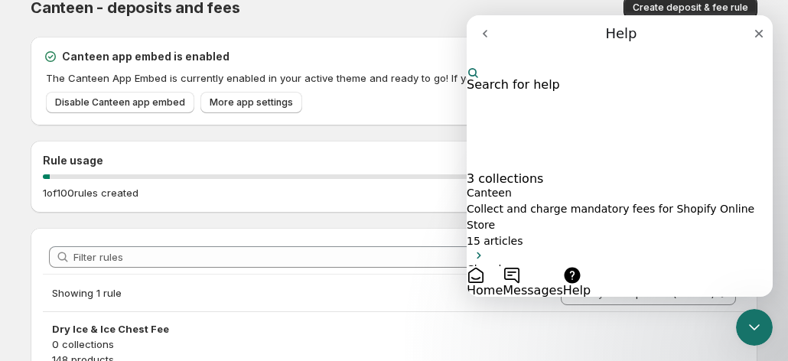
click at [627, 201] on p "Collect and charge mandatory fees for Shopify Online Store" at bounding box center [619, 217] width 306 height 32
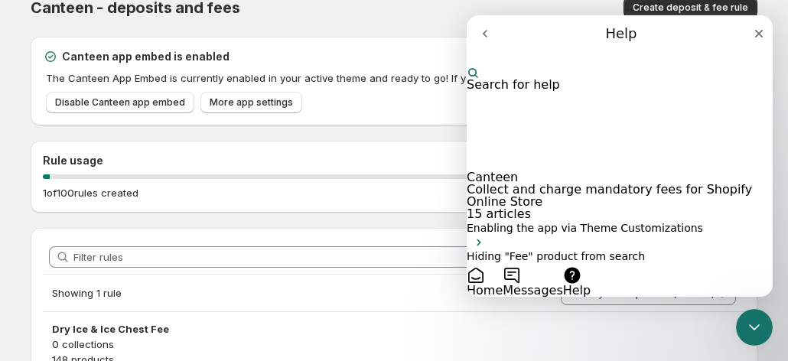
scroll to position [76, 0]
click at [622, 220] on div "Enabling the app via Theme Customizations" at bounding box center [619, 234] width 306 height 28
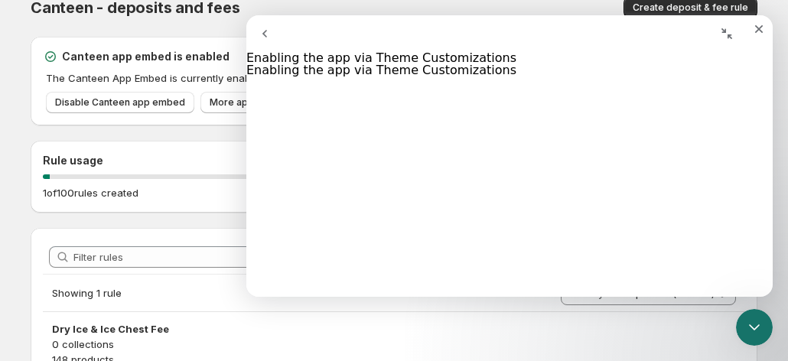
scroll to position [0, 0]
click at [752, 35] on icon "Close" at bounding box center [758, 29] width 12 height 12
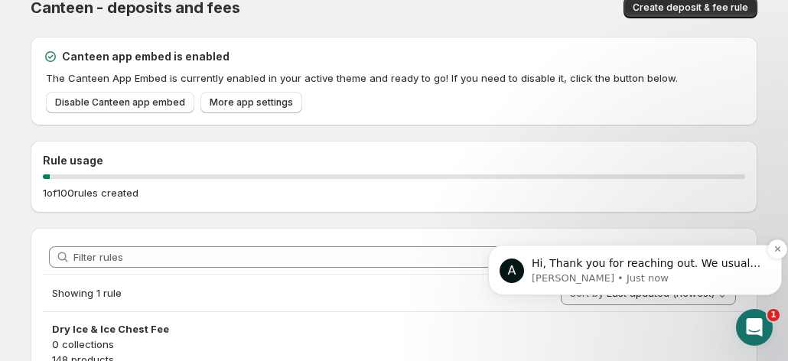
click at [619, 258] on p "Hi, Thank you for reaching out. We usually hide the remove/delete button, but i…" at bounding box center [646, 263] width 231 height 15
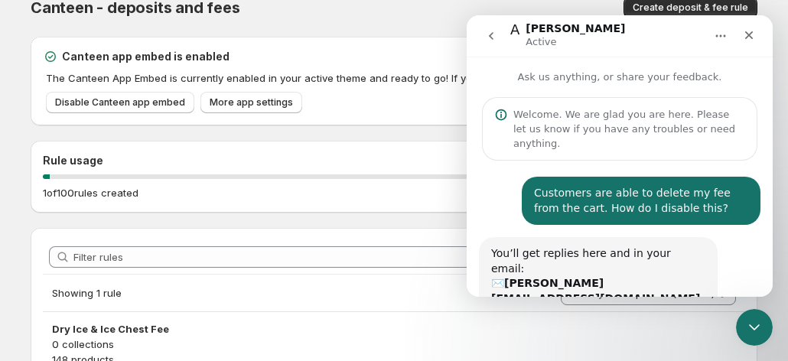
scroll to position [806, 0]
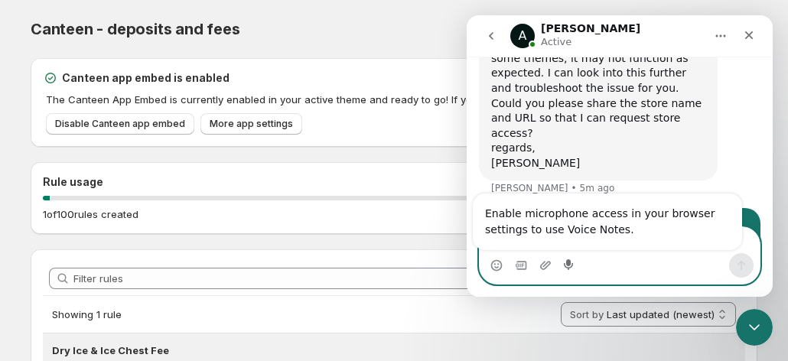
scroll to position [98, 0]
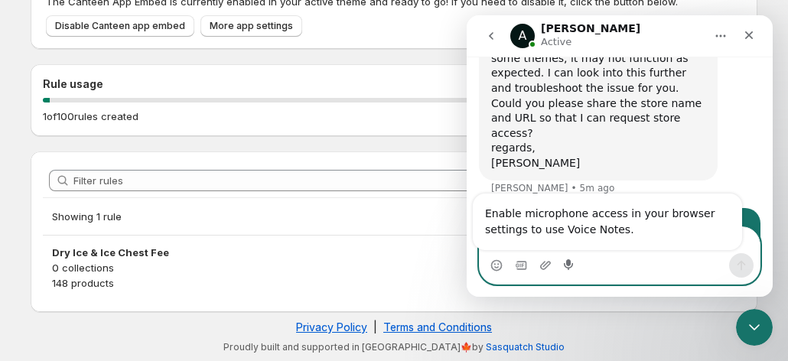
click at [613, 252] on textarea "Message…" at bounding box center [619, 240] width 280 height 26
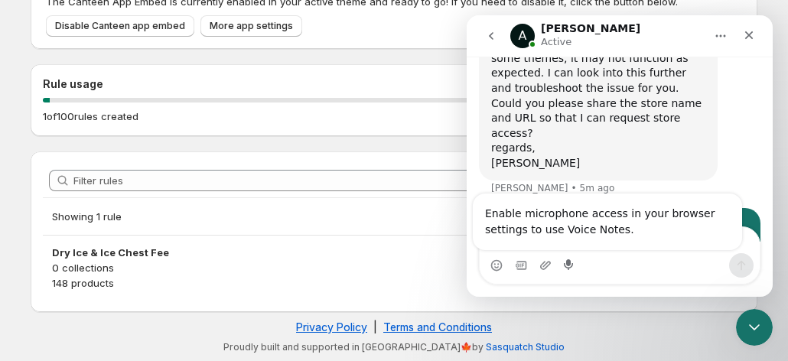
click at [613, 275] on div "Typing" at bounding box center [619, 304] width 281 height 59
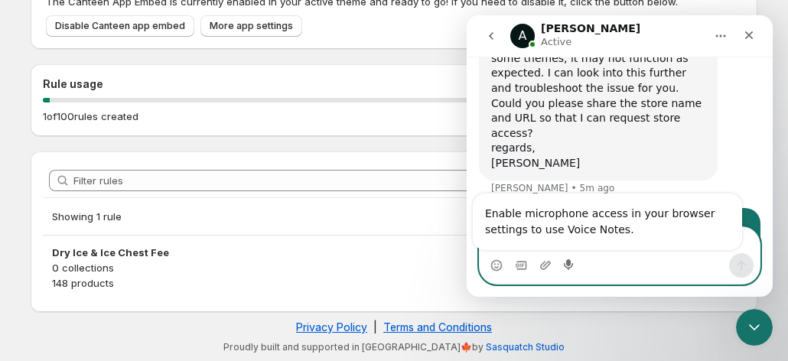
click at [504, 251] on textarea "Message…" at bounding box center [619, 240] width 280 height 26
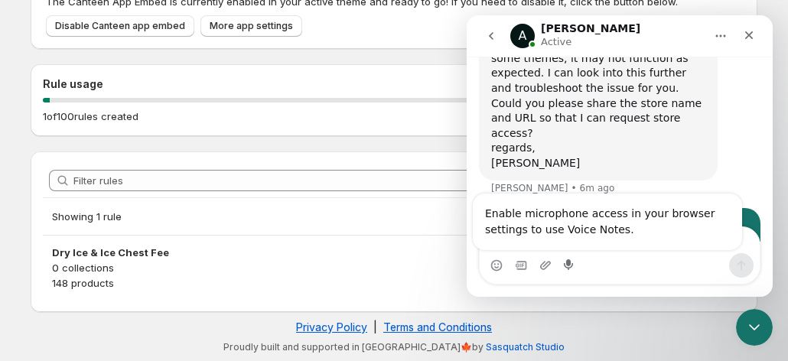
click at [603, 247] on div "Enable microphone access in your browser settings to use Voice Notes." at bounding box center [607, 221] width 269 height 57
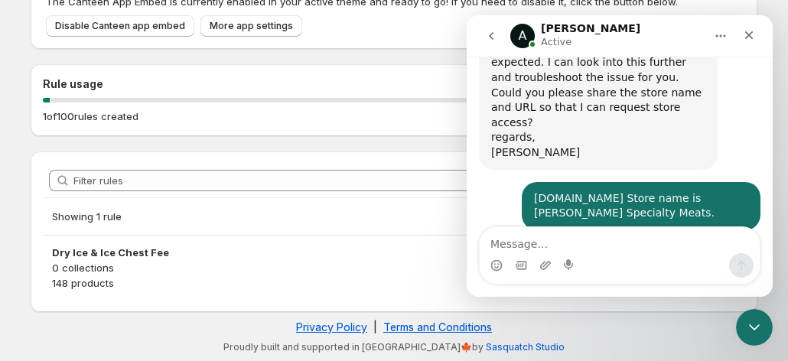
scroll to position [917, 0]
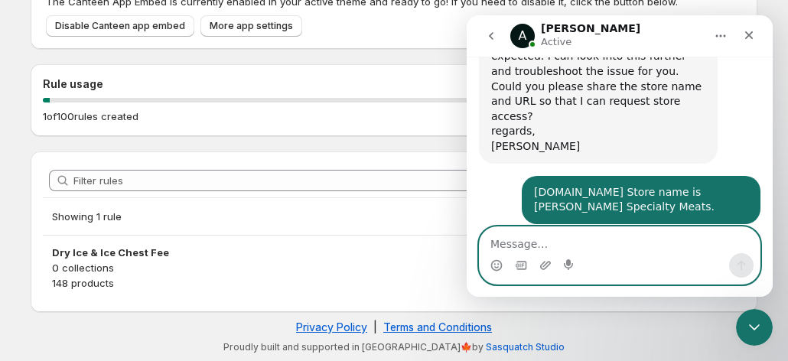
click at [584, 238] on textarea "Message…" at bounding box center [619, 240] width 280 height 26
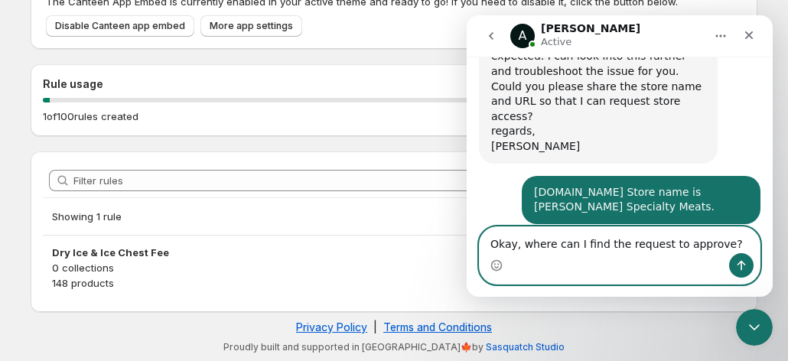
click at [521, 242] on textarea "Okay, where can I find the request to approve?" at bounding box center [619, 240] width 280 height 26
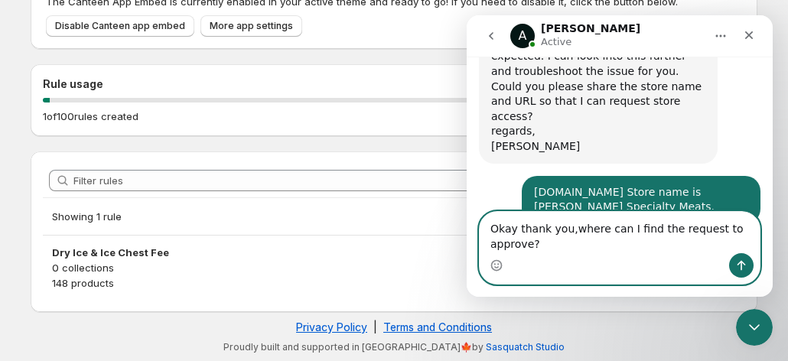
type textarea "Okay thank you, where can I find the request to approve?"
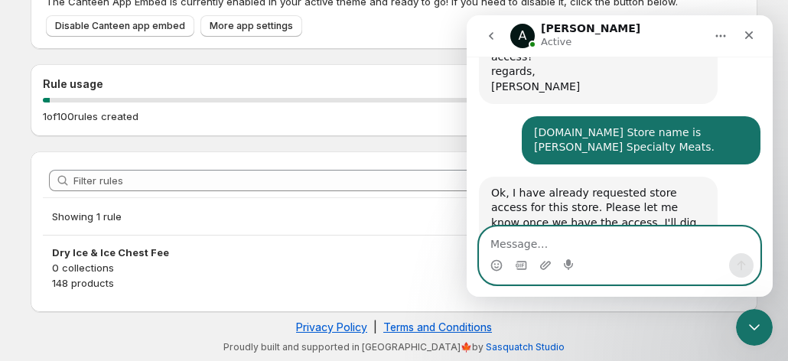
scroll to position [977, 0]
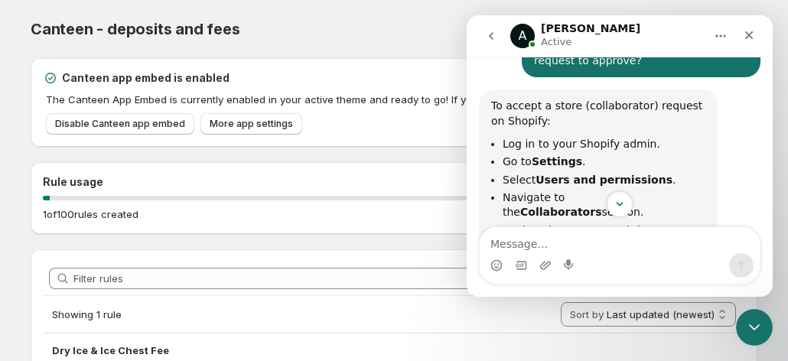
scroll to position [1217, 0]
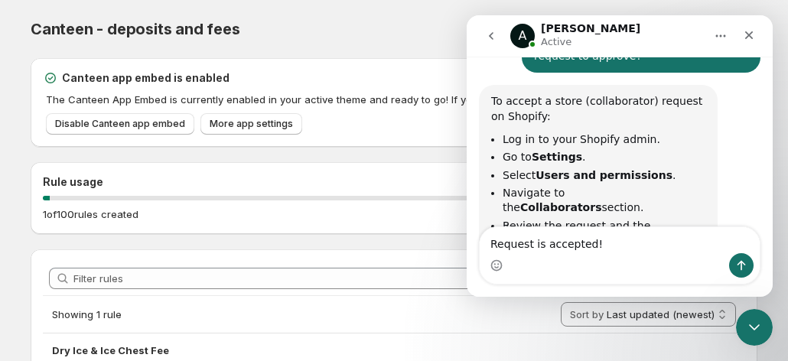
type textarea "Request is accepted!"
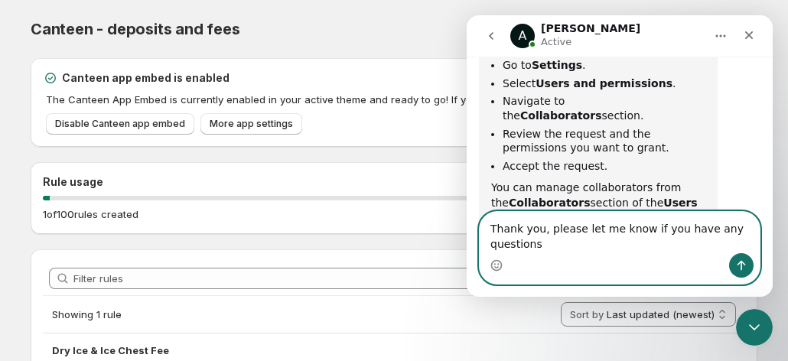
scroll to position [1324, 0]
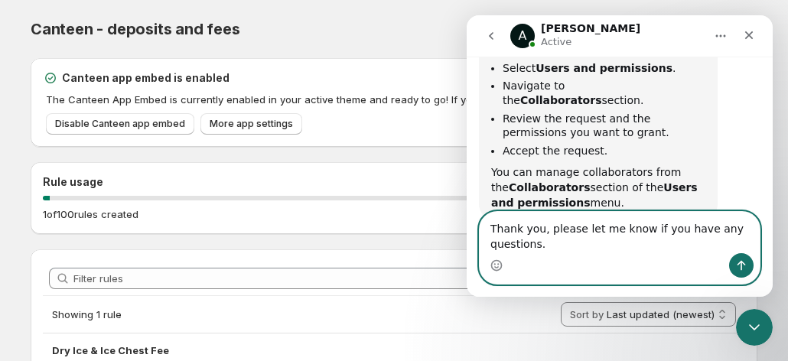
type textarea "Thank you, please let me know if you have any questions."
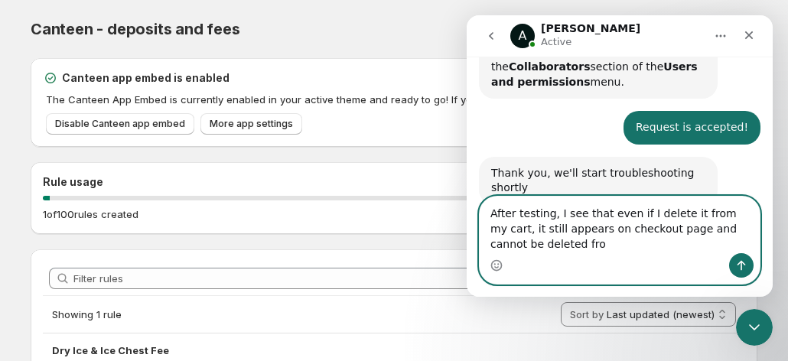
scroll to position [1444, 0]
drag, startPoint x: 633, startPoint y: 214, endPoint x: 622, endPoint y: 216, distance: 11.7
click at [622, 216] on textarea "After testing, I see that even if I delete it from my cart, it still appears on…" at bounding box center [619, 225] width 280 height 57
drag, startPoint x: 622, startPoint y: 216, endPoint x: 605, endPoint y: 218, distance: 17.0
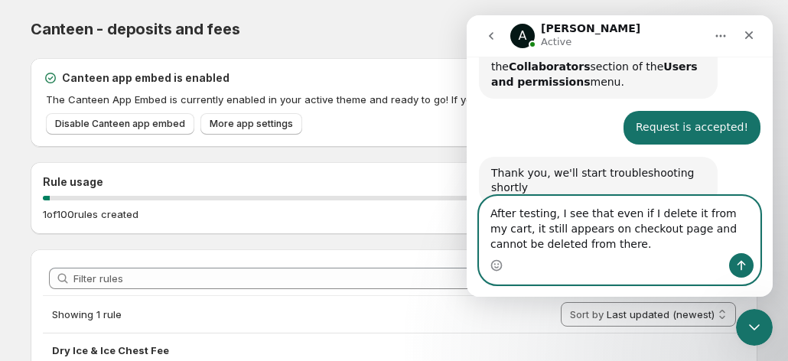
click at [605, 218] on textarea "After testing, I see that even if I delete it from my cart, it still appears on…" at bounding box center [619, 225] width 280 height 57
click at [590, 236] on textarea "After testing, I see that if I delete it from my cart, it still appears on chec…" at bounding box center [619, 225] width 280 height 57
click at [600, 248] on textarea "After testing, I see that if I delete it from my cart, it still appears on chec…" at bounding box center [619, 225] width 280 height 57
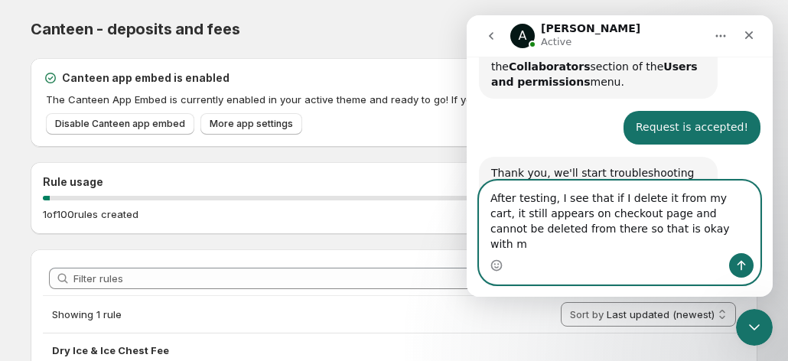
type textarea "After testing, I see that if I delete it from my cart, it still appears on chec…"
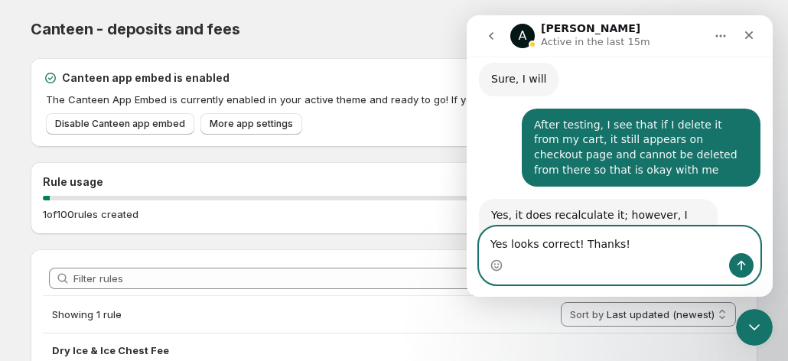
scroll to position [1660, 0]
type textarea "Yes looks correct! Thanks!"
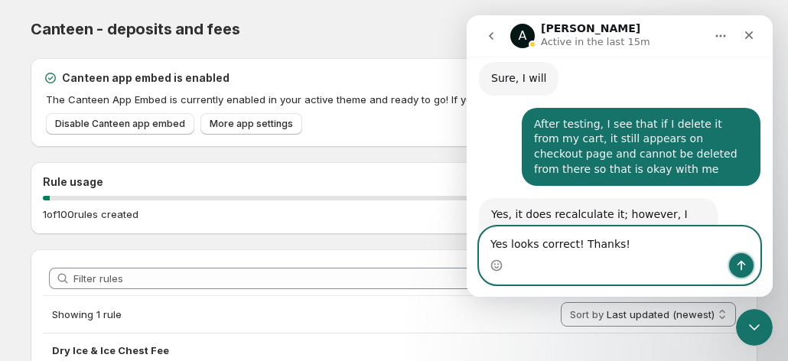
click at [739, 265] on icon "Send a message…" at bounding box center [741, 265] width 12 height 12
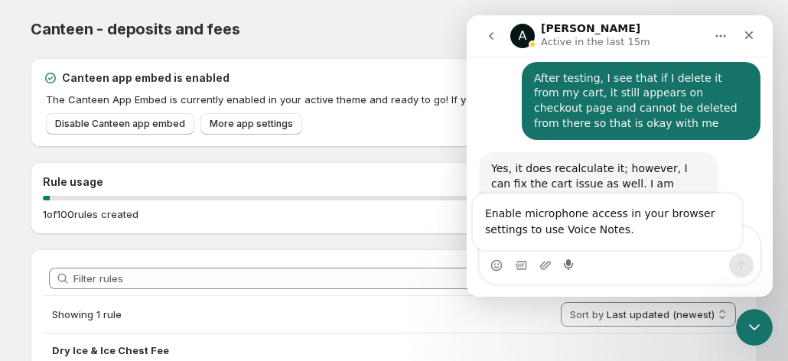
drag, startPoint x: 153, startPoint y: 238, endPoint x: 174, endPoint y: 244, distance: 21.5
click at [153, 238] on div "Filter rules Showing 1 rule Sort by Last updated (newest) Last updated (oldest)…" at bounding box center [387, 323] width 739 height 173
click at [544, 217] on div "I duplicated your live theme and named it "Canteen Copy of [PERSON_NAME]" In th…" at bounding box center [619, 285] width 281 height 136
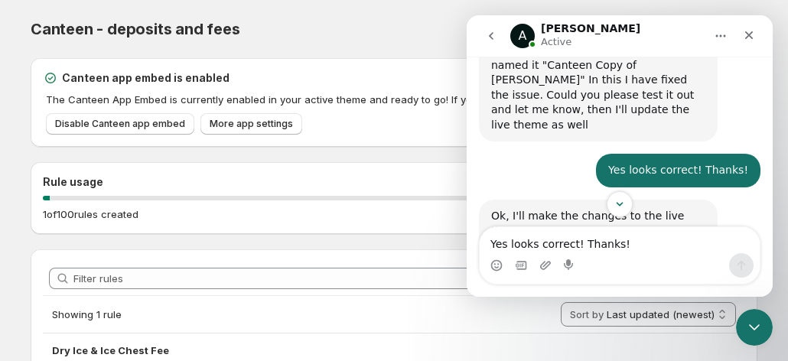
scroll to position [1966, 0]
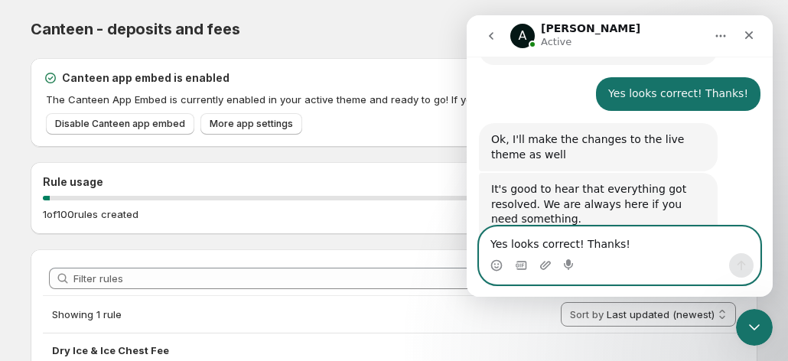
click at [592, 241] on textarea "Yes looks correct! Thanks!" at bounding box center [619, 240] width 280 height 26
type textarea "I will, thank you!"
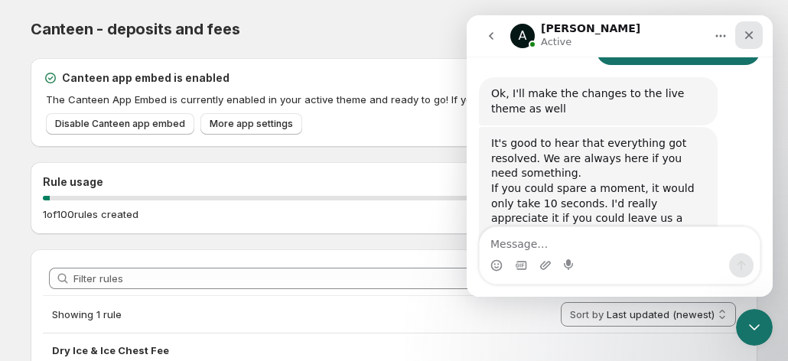
click at [751, 31] on icon "Close" at bounding box center [748, 35] width 12 height 12
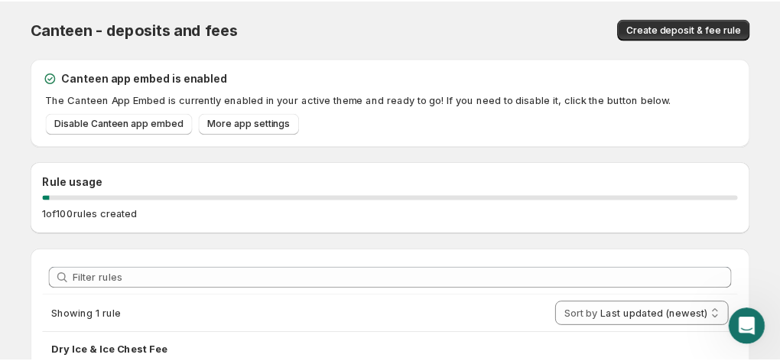
scroll to position [0, 0]
